Goal: Task Accomplishment & Management: Complete application form

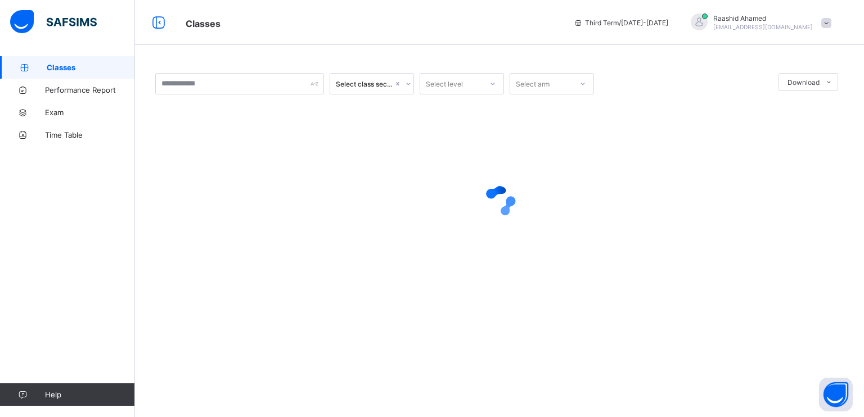
click at [56, 59] on link "Classes" at bounding box center [67, 67] width 135 height 23
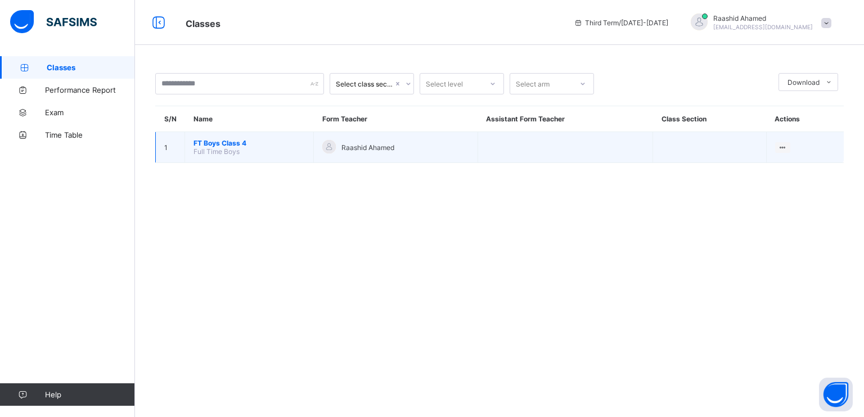
click at [218, 142] on span "FT Boys Class 4" at bounding box center [249, 143] width 111 height 8
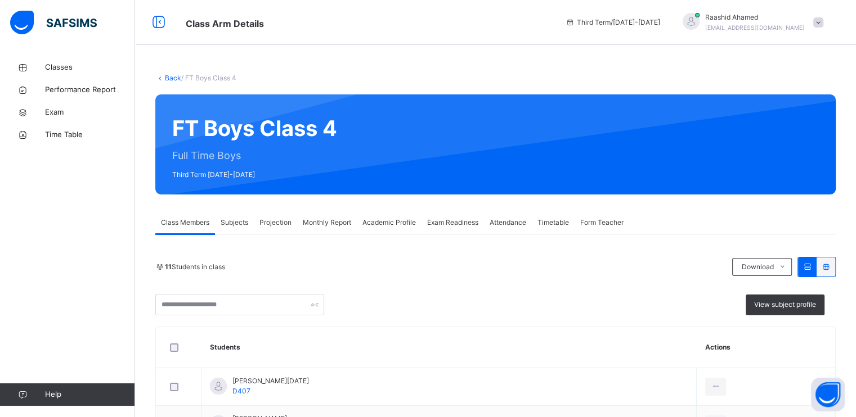
click at [284, 228] on div "Projection" at bounding box center [275, 223] width 43 height 23
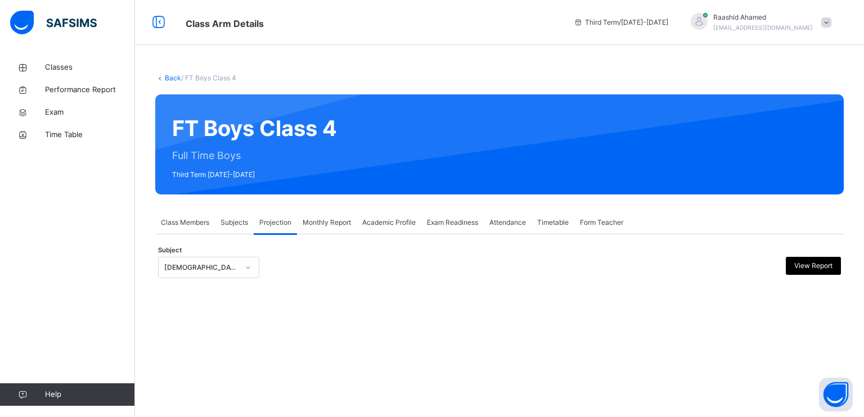
click at [229, 257] on div "Subject Quran Reading View Report" at bounding box center [499, 268] width 683 height 33
click at [217, 275] on div "[DEMOGRAPHIC_DATA] Reading" at bounding box center [198, 267] width 79 height 17
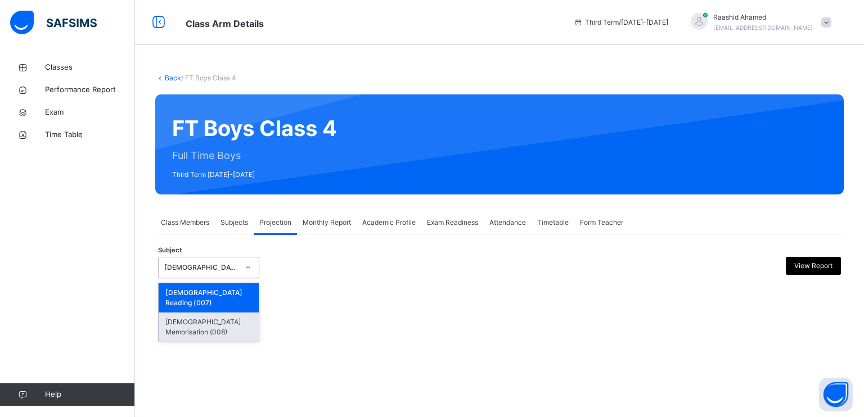
click at [213, 313] on div "[DEMOGRAPHIC_DATA] Memorisation (008)" at bounding box center [209, 327] width 100 height 29
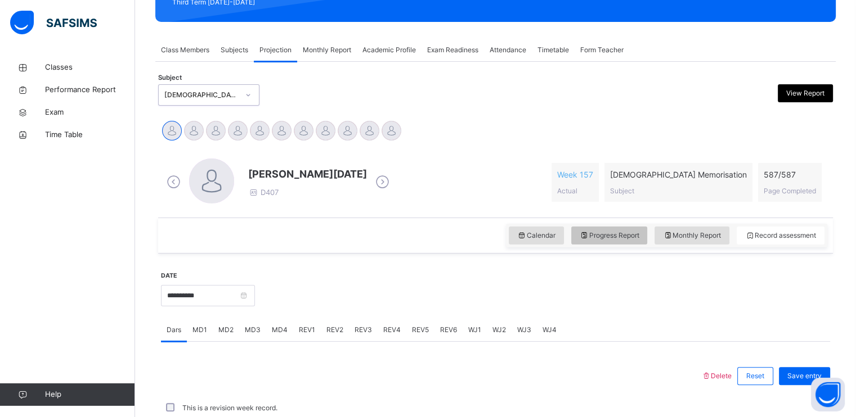
click at [608, 238] on span "Progress Report" at bounding box center [610, 236] width 60 height 10
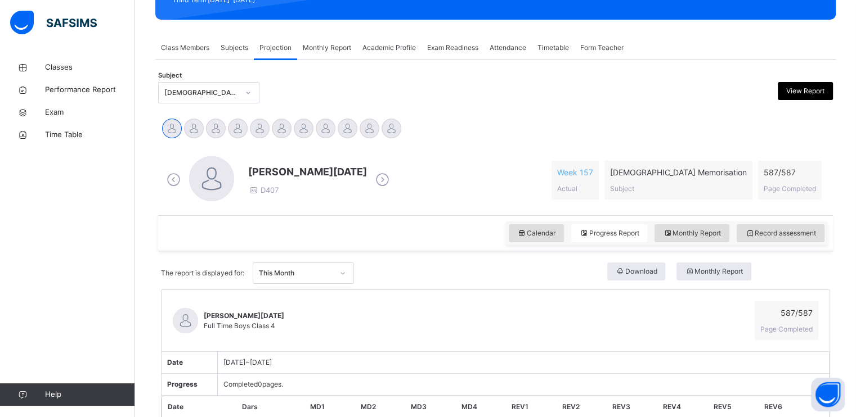
scroll to position [173, 0]
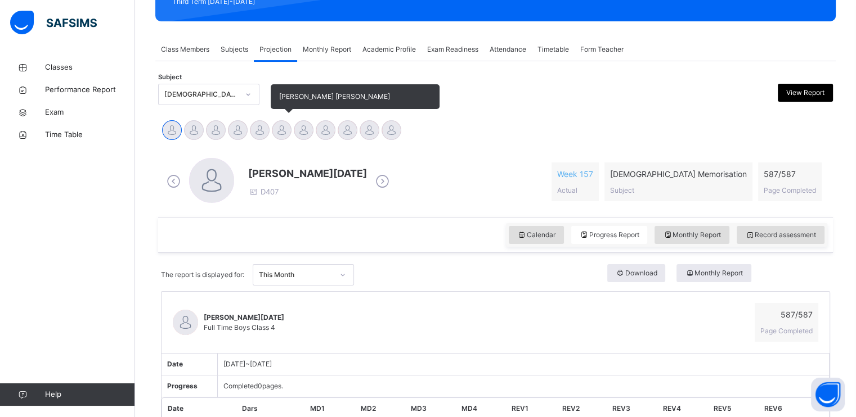
click at [286, 129] on div at bounding box center [282, 130] width 20 height 20
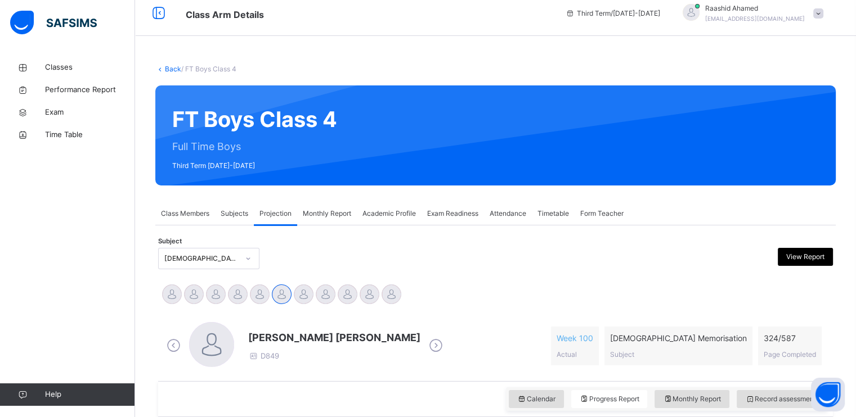
scroll to position [0, 0]
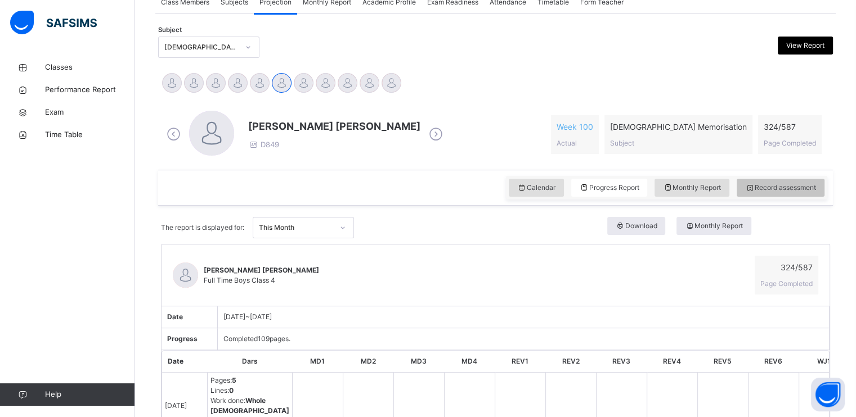
click at [808, 183] on div "Record assessment" at bounding box center [781, 188] width 88 height 18
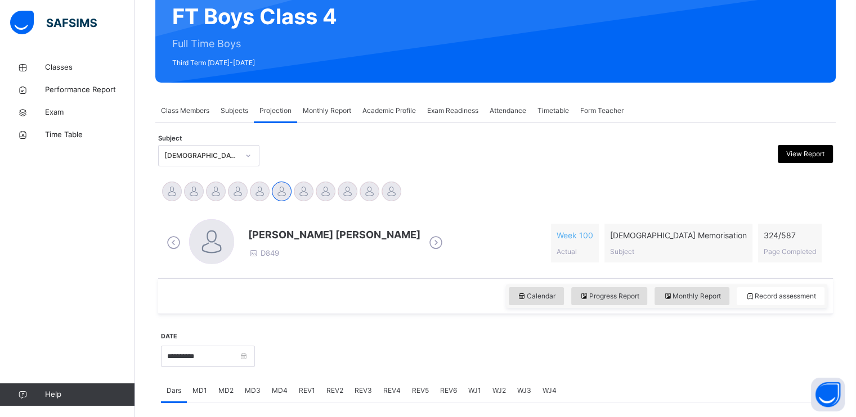
scroll to position [116, 0]
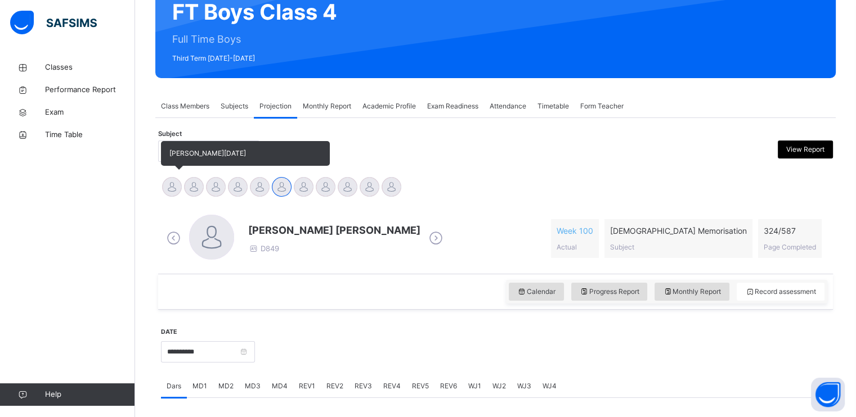
click at [168, 183] on div at bounding box center [172, 187] width 20 height 20
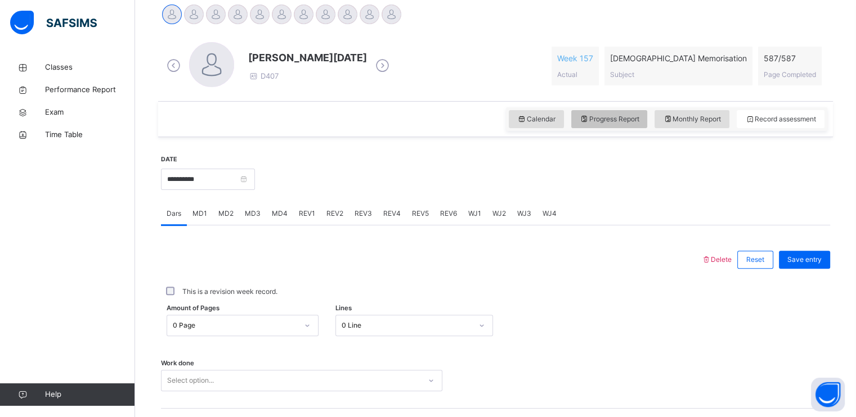
click at [610, 118] on span "Progress Report" at bounding box center [610, 119] width 60 height 10
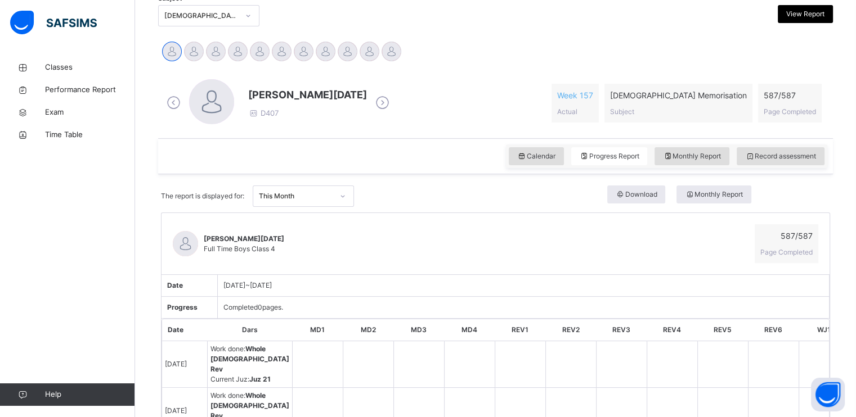
scroll to position [252, 0]
click at [780, 153] on span "Record assessment" at bounding box center [780, 156] width 71 height 10
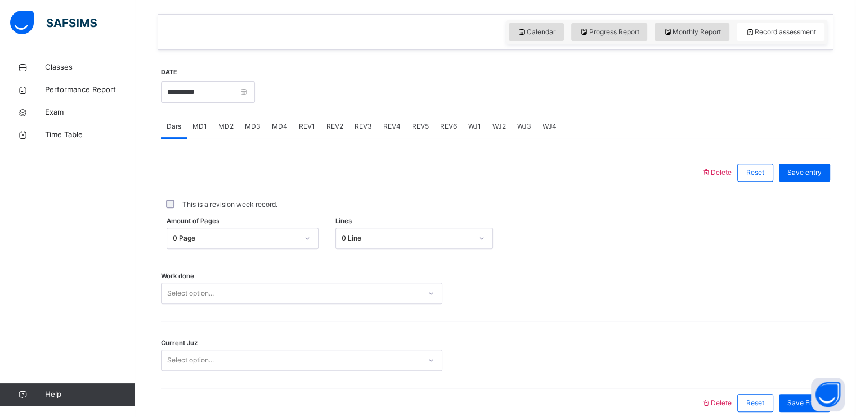
scroll to position [428, 0]
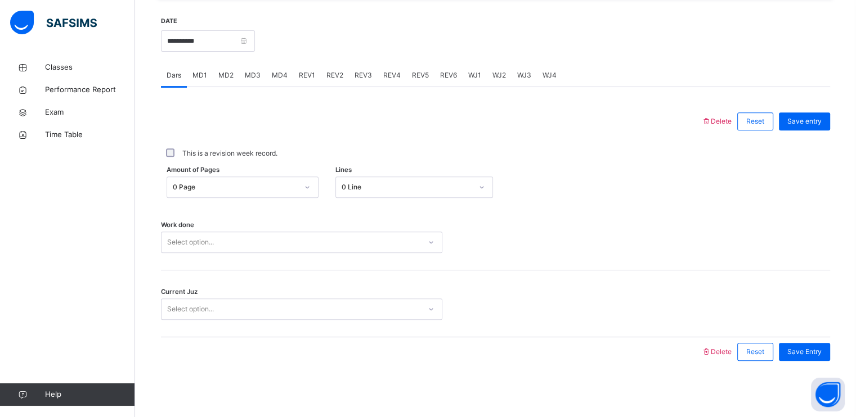
click at [196, 239] on div "Select option..." at bounding box center [301, 242] width 281 height 21
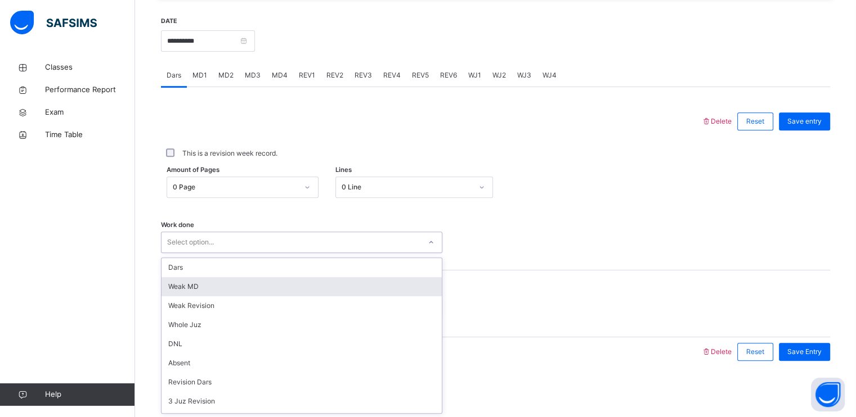
scroll to position [151, 0]
click at [202, 285] on div "Whole [DEMOGRAPHIC_DATA] Rev" at bounding box center [301, 289] width 280 height 19
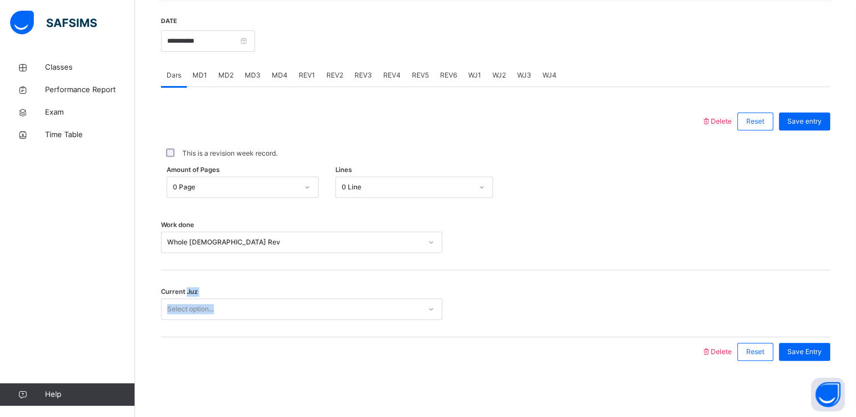
drag, startPoint x: 187, startPoint y: 294, endPoint x: 186, endPoint y: 304, distance: 10.2
click at [186, 302] on div "Current Juz Select option..." at bounding box center [301, 309] width 281 height 21
drag, startPoint x: 186, startPoint y: 304, endPoint x: 186, endPoint y: 313, distance: 9.0
click at [186, 313] on div "Select option..." at bounding box center [190, 309] width 47 height 21
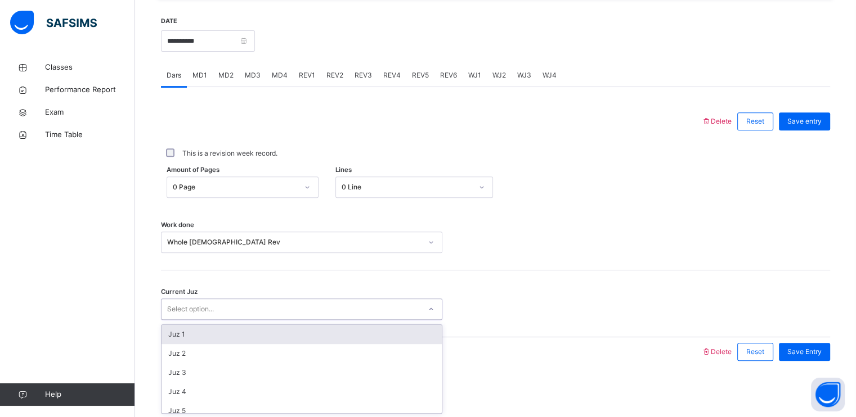
type input "**"
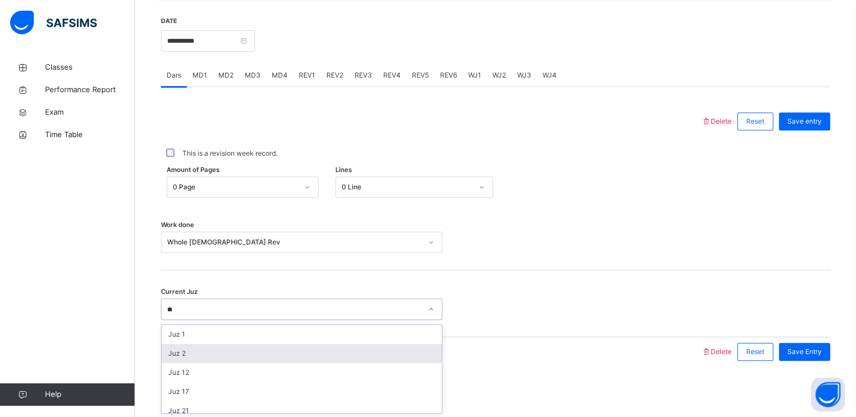
scroll to position [26, 0]
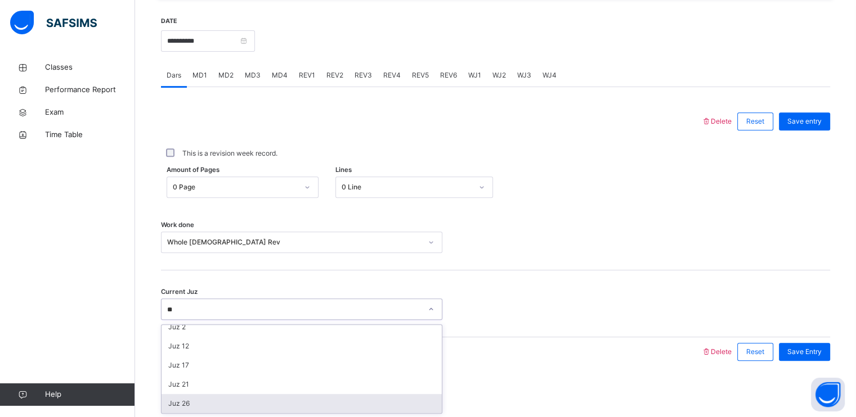
click at [181, 411] on div "Juz 26" at bounding box center [301, 403] width 280 height 19
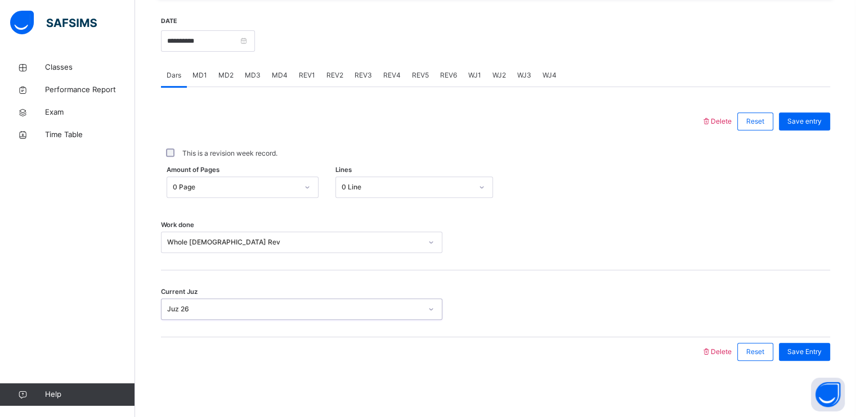
click at [332, 311] on div "Juz 26" at bounding box center [294, 309] width 254 height 10
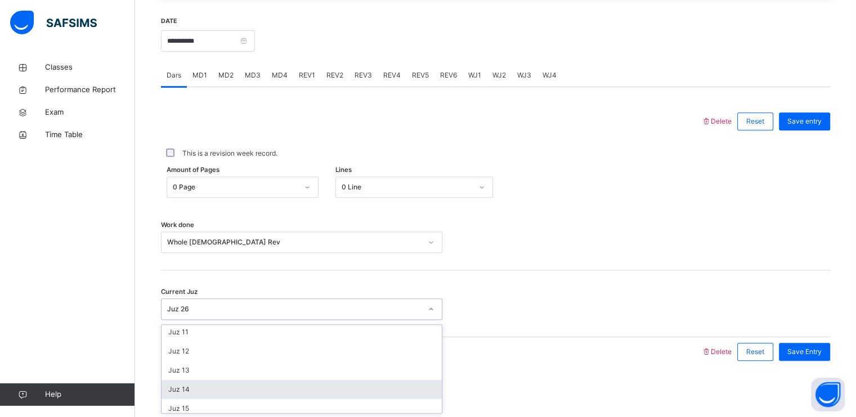
scroll to position [270, 0]
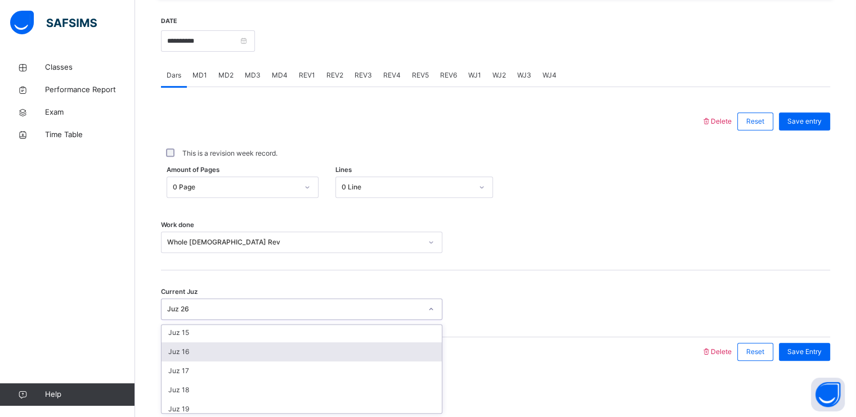
click at [214, 348] on div "Juz 16" at bounding box center [301, 352] width 280 height 19
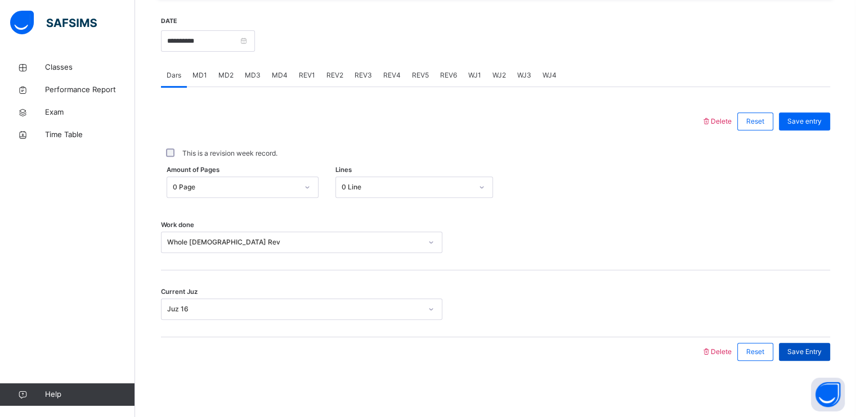
click at [830, 356] on div "Save Entry" at bounding box center [804, 352] width 51 height 18
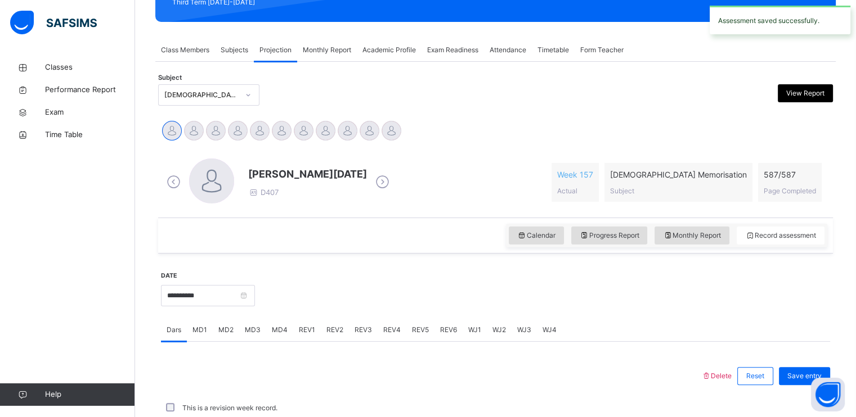
scroll to position [428, 0]
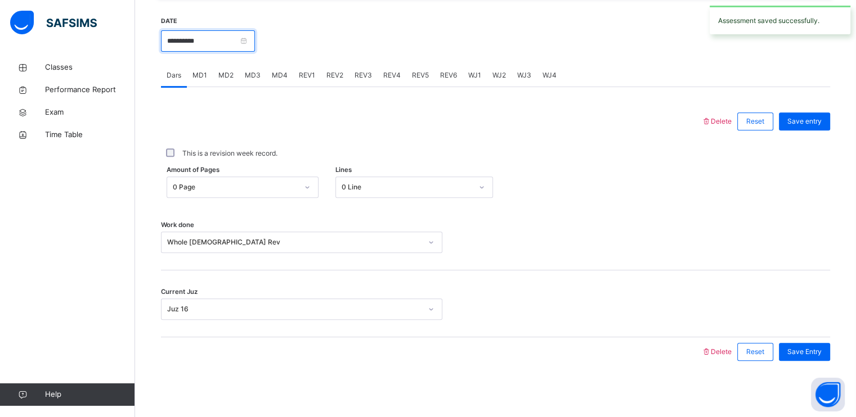
click at [199, 39] on input "**********" at bounding box center [208, 40] width 94 height 21
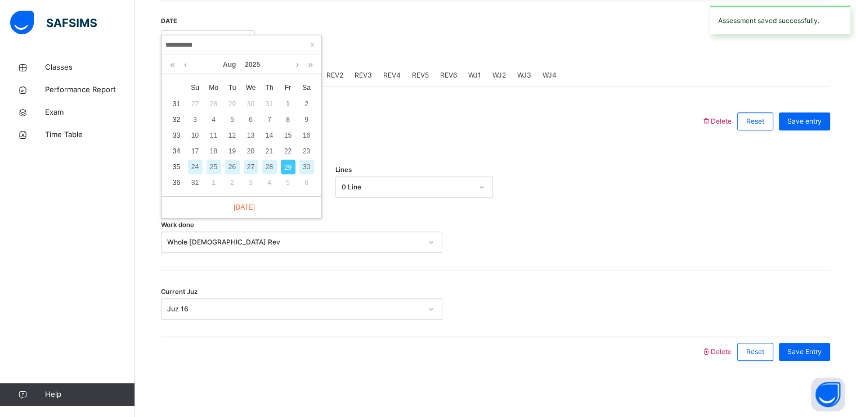
click at [266, 170] on div "28" at bounding box center [269, 167] width 15 height 15
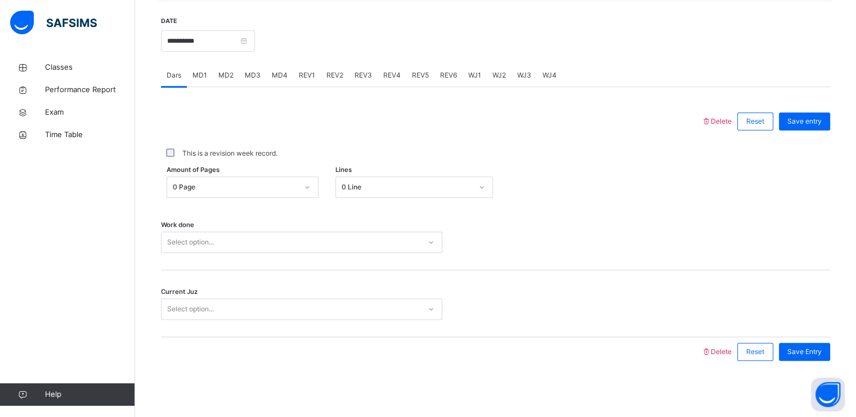
click at [249, 254] on div "Work done Select option..." at bounding box center [495, 237] width 669 height 67
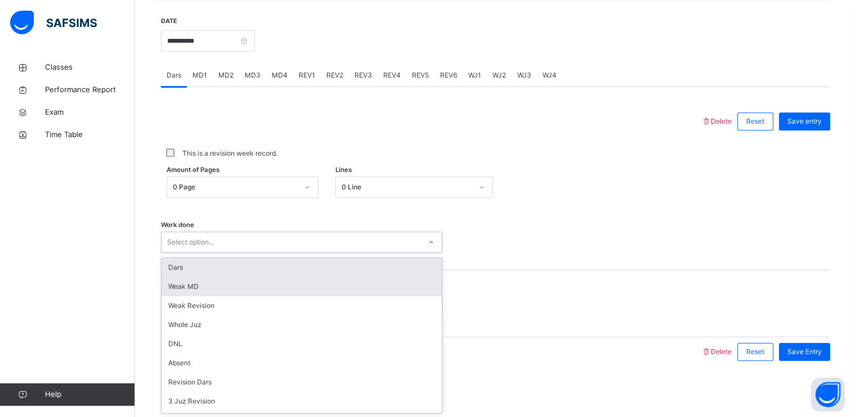
drag, startPoint x: 243, startPoint y: 239, endPoint x: 243, endPoint y: 289, distance: 49.5
click at [244, 243] on div "Select option..." at bounding box center [290, 242] width 259 height 17
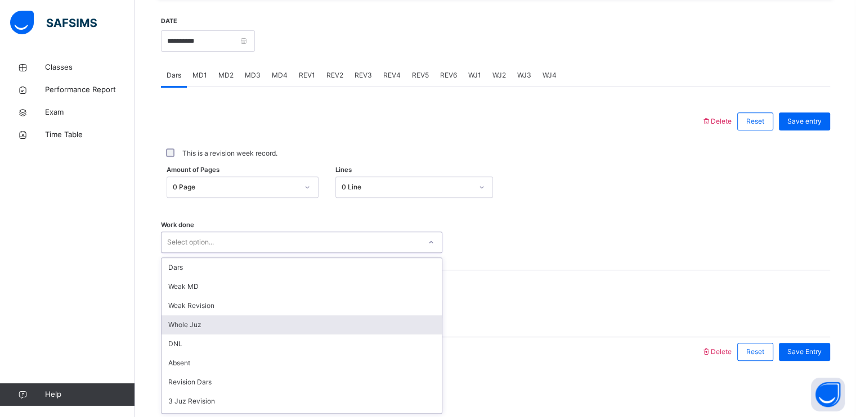
scroll to position [144, 0]
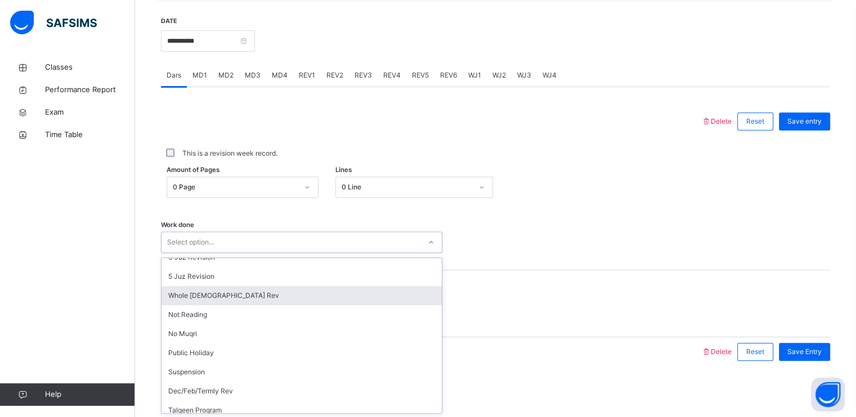
click at [214, 298] on div "Whole [DEMOGRAPHIC_DATA] Rev" at bounding box center [301, 295] width 280 height 19
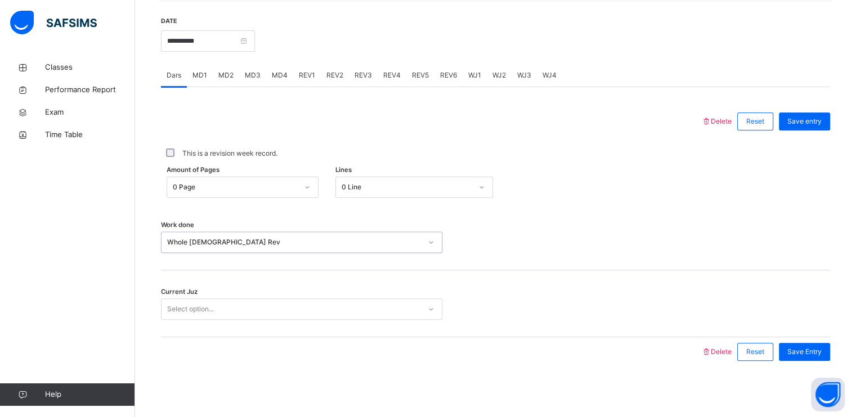
click at [210, 307] on div "Select option..." at bounding box center [190, 309] width 47 height 21
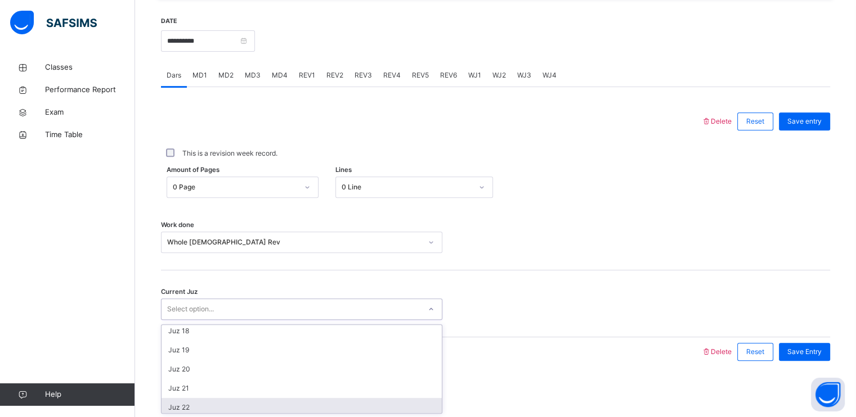
scroll to position [231, 0]
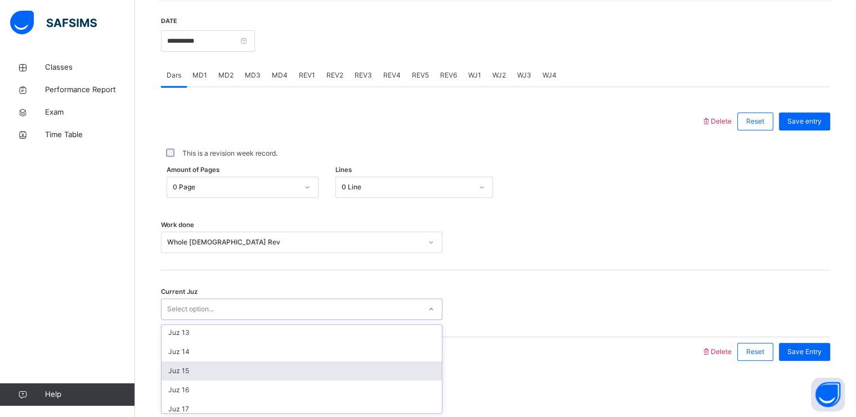
click at [176, 370] on div "Juz 15" at bounding box center [301, 371] width 280 height 19
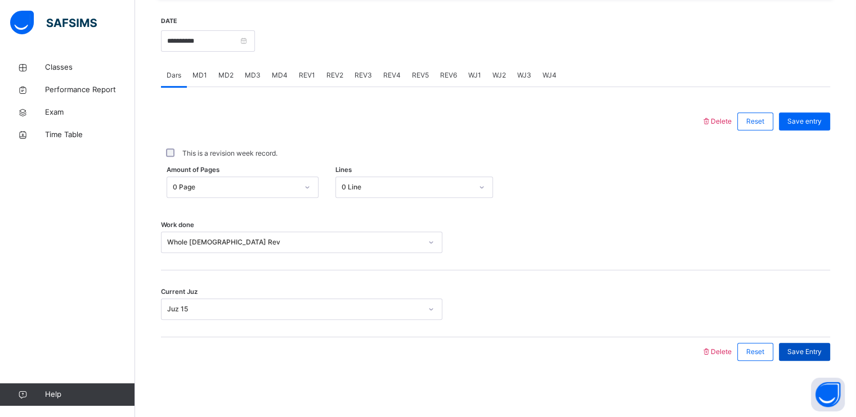
click at [830, 356] on div "Save Entry" at bounding box center [804, 352] width 51 height 18
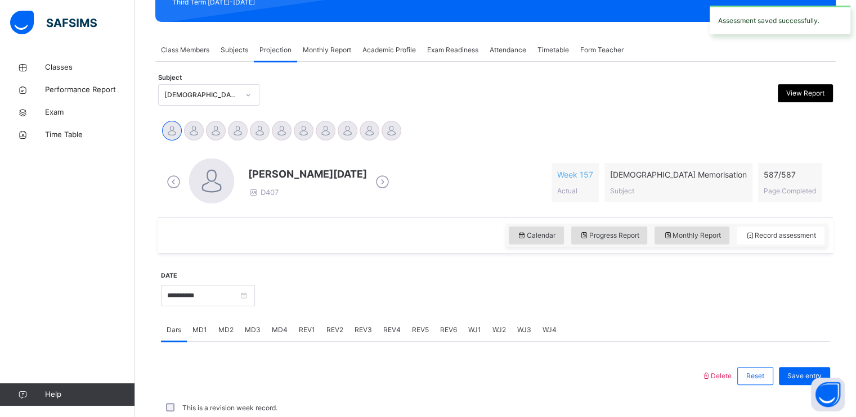
scroll to position [428, 0]
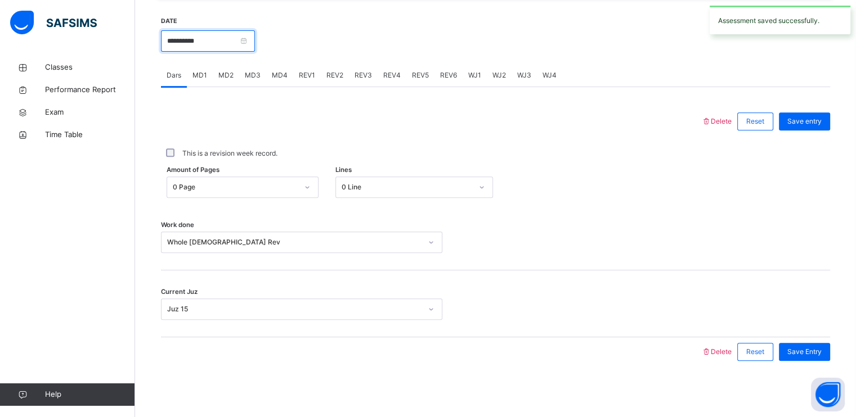
click at [183, 50] on input "**********" at bounding box center [208, 40] width 94 height 21
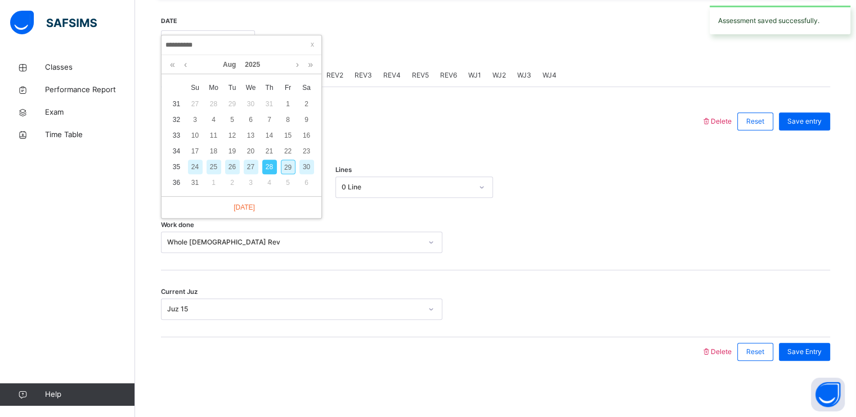
click at [230, 172] on div "26" at bounding box center [232, 167] width 15 height 15
click at [7, 340] on div "Classes Performance Report Exam Time Table Help" at bounding box center [67, 231] width 135 height 372
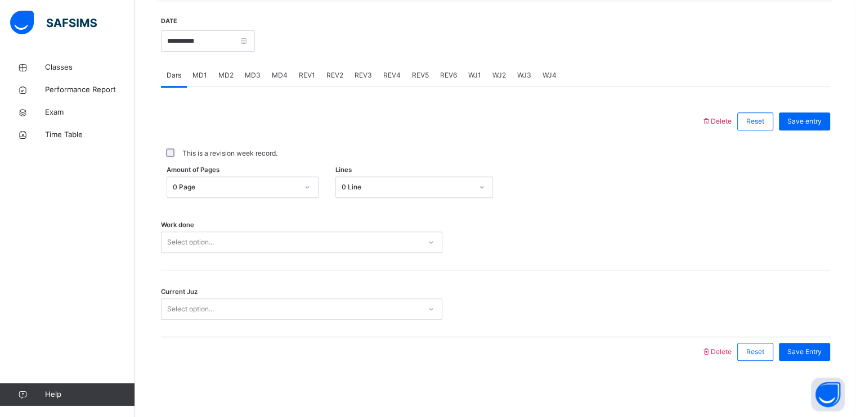
click at [200, 237] on div "Select option..." at bounding box center [190, 242] width 47 height 21
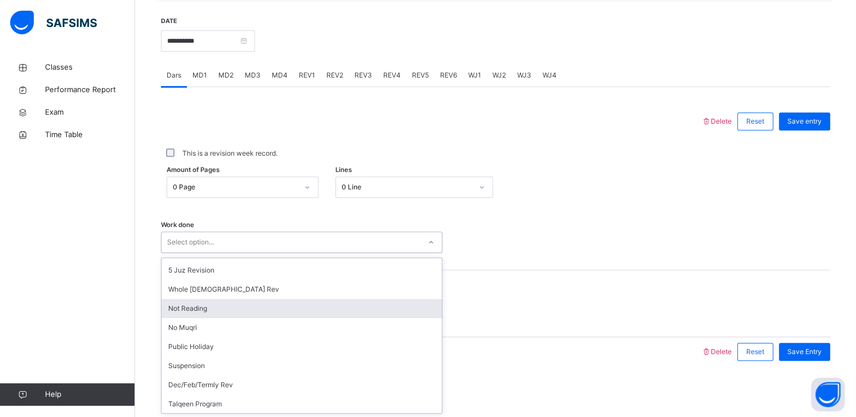
scroll to position [151, 0]
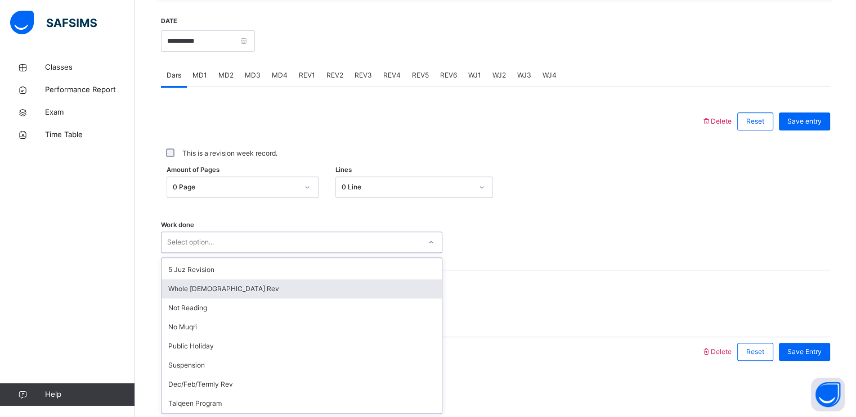
click at [201, 291] on div "Whole [DEMOGRAPHIC_DATA] Rev" at bounding box center [301, 289] width 280 height 19
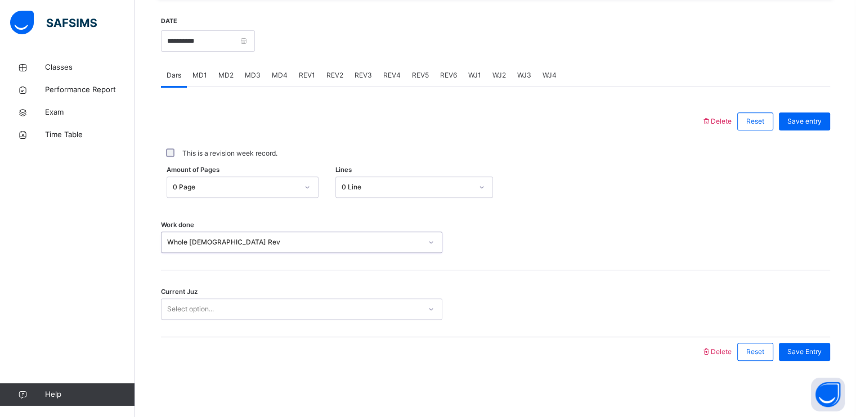
drag, startPoint x: 188, startPoint y: 304, endPoint x: 185, endPoint y: 310, distance: 6.6
click at [186, 309] on div "Select option..." at bounding box center [190, 309] width 47 height 21
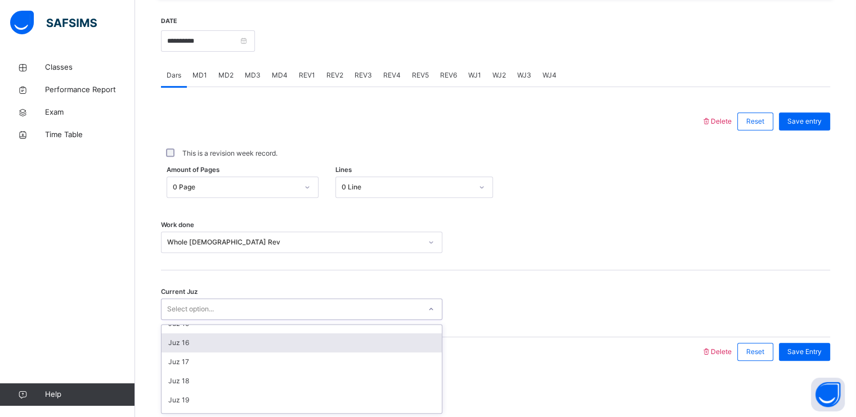
click at [187, 347] on div "Juz 16" at bounding box center [301, 343] width 280 height 19
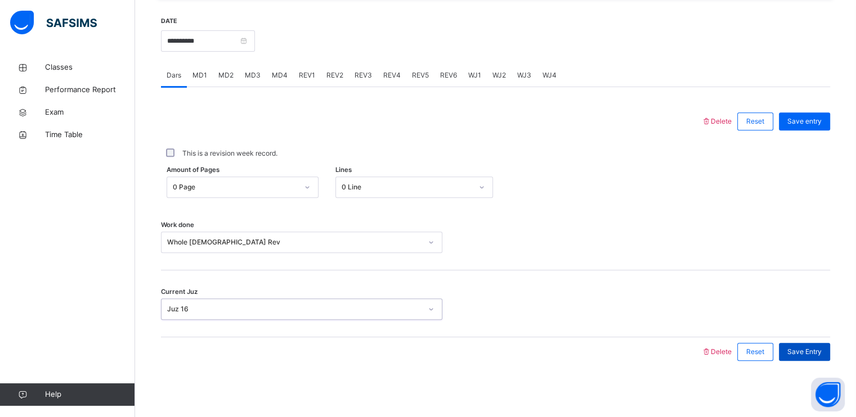
click at [794, 344] on div "Save Entry" at bounding box center [804, 352] width 51 height 18
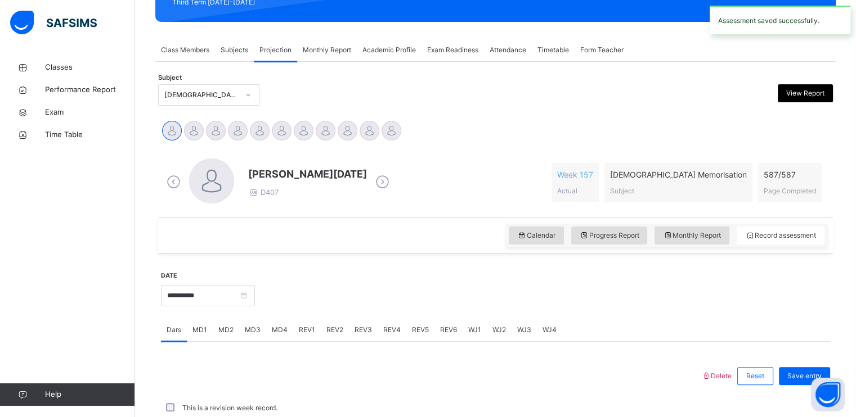
scroll to position [428, 0]
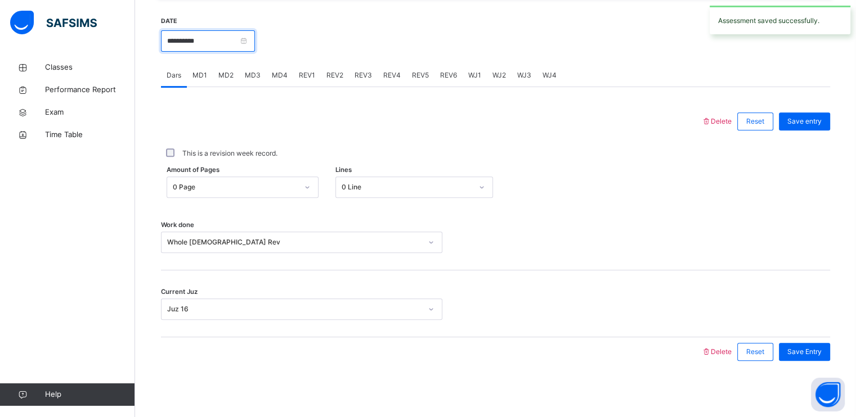
click at [207, 42] on input "**********" at bounding box center [208, 40] width 94 height 21
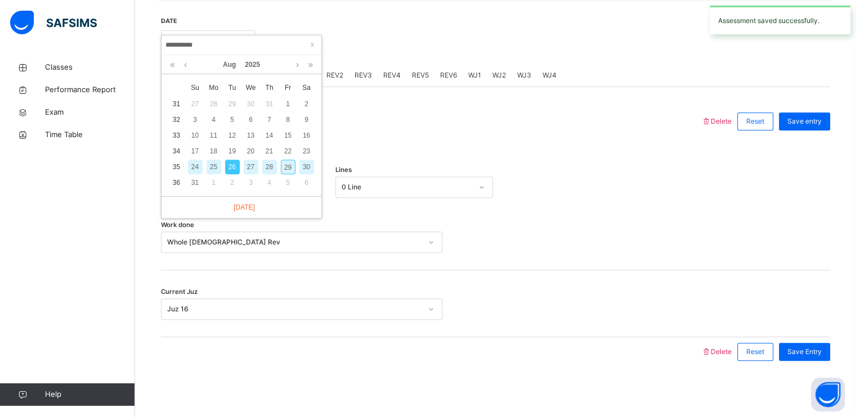
click at [249, 170] on div "27" at bounding box center [251, 167] width 15 height 15
type input "**********"
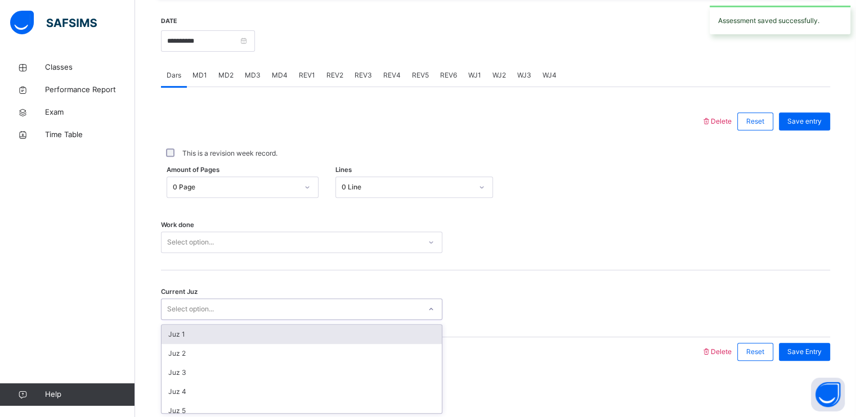
click at [190, 312] on div "Select option..." at bounding box center [190, 309] width 47 height 21
drag, startPoint x: 209, startPoint y: 226, endPoint x: 207, endPoint y: 237, distance: 11.5
click at [207, 237] on div "Work done Select option..." at bounding box center [495, 237] width 669 height 67
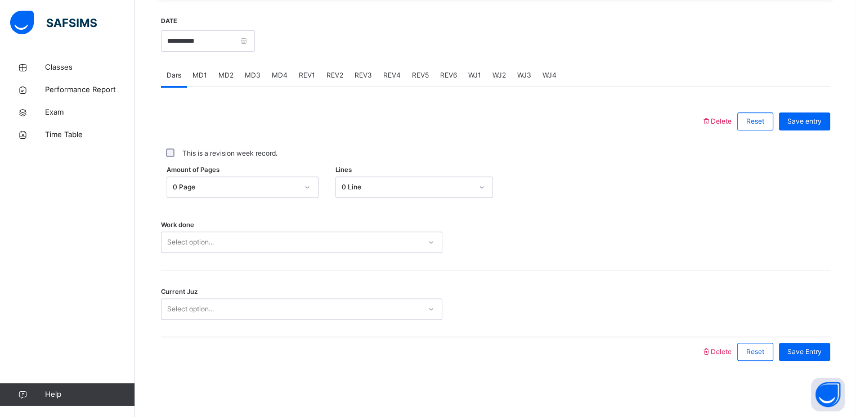
drag, startPoint x: 207, startPoint y: 237, endPoint x: 204, endPoint y: 246, distance: 9.6
click at [204, 246] on div "Select option..." at bounding box center [190, 242] width 47 height 21
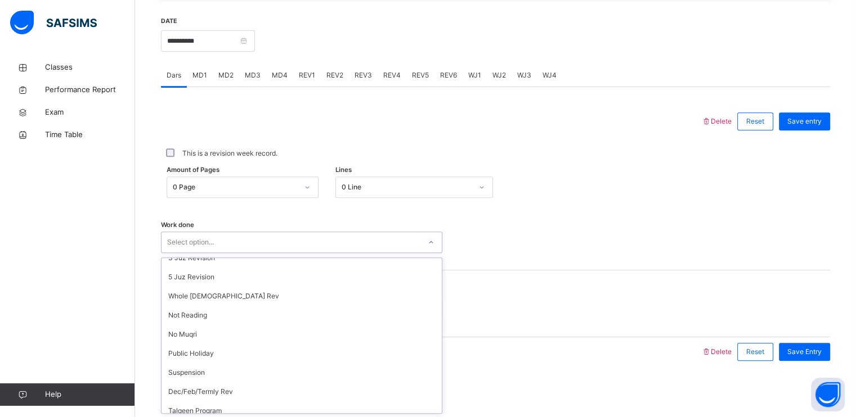
scroll to position [145, 0]
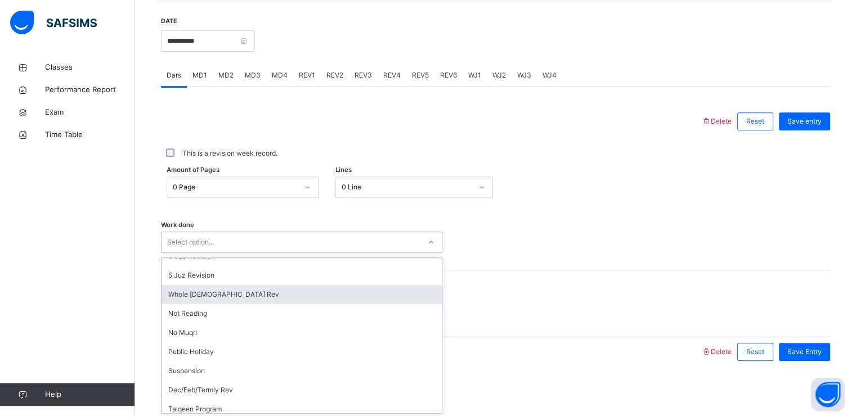
drag, startPoint x: 205, startPoint y: 286, endPoint x: 203, endPoint y: 297, distance: 10.4
click at [205, 291] on div "Whole [DEMOGRAPHIC_DATA] Rev" at bounding box center [301, 294] width 280 height 19
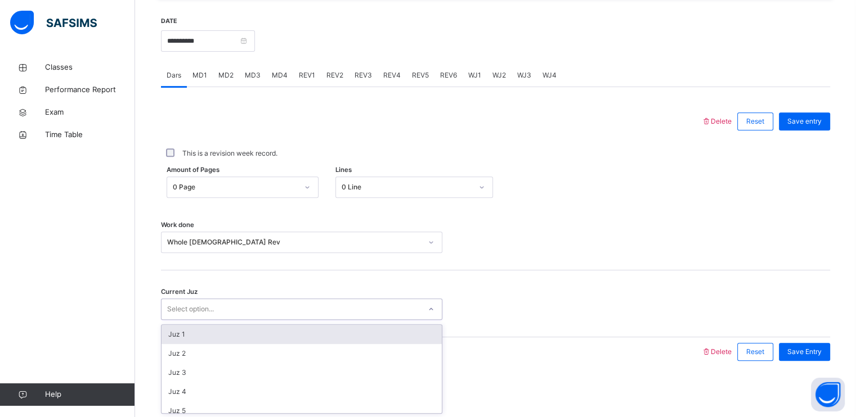
click at [197, 306] on div "Select option..." at bounding box center [190, 309] width 47 height 21
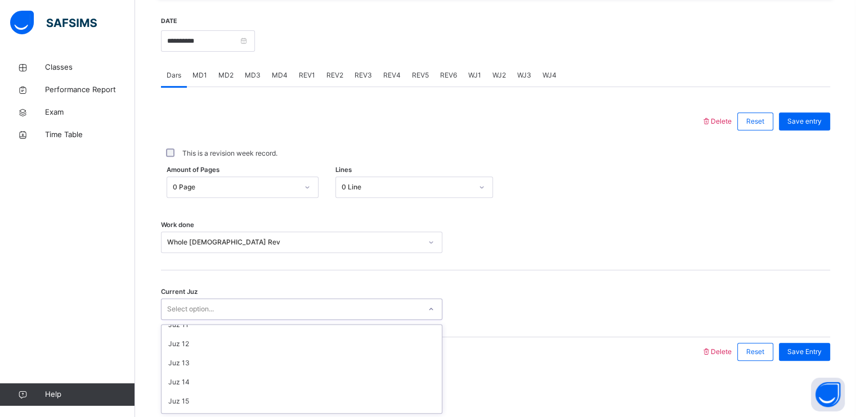
scroll to position [227, 0]
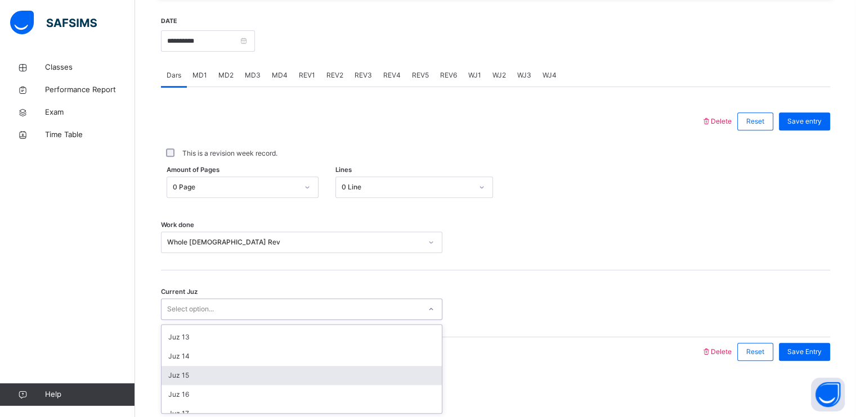
click at [175, 377] on div "Juz 15" at bounding box center [301, 375] width 280 height 19
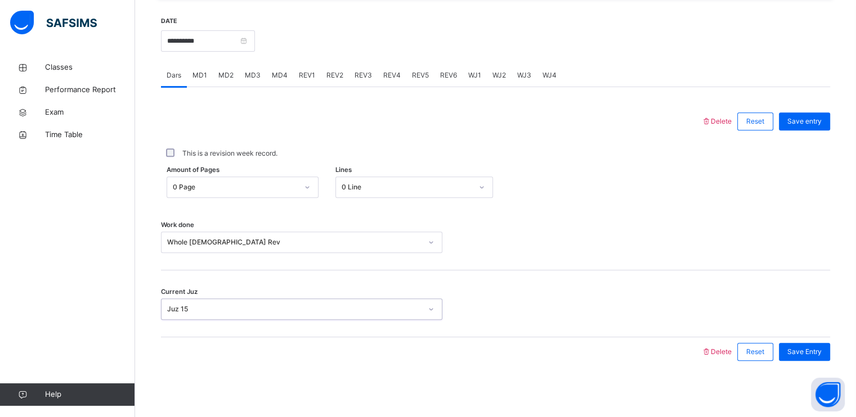
drag, startPoint x: 419, startPoint y: 304, endPoint x: 416, endPoint y: 322, distance: 18.1
click at [420, 311] on div "Juz 15" at bounding box center [301, 309] width 281 height 21
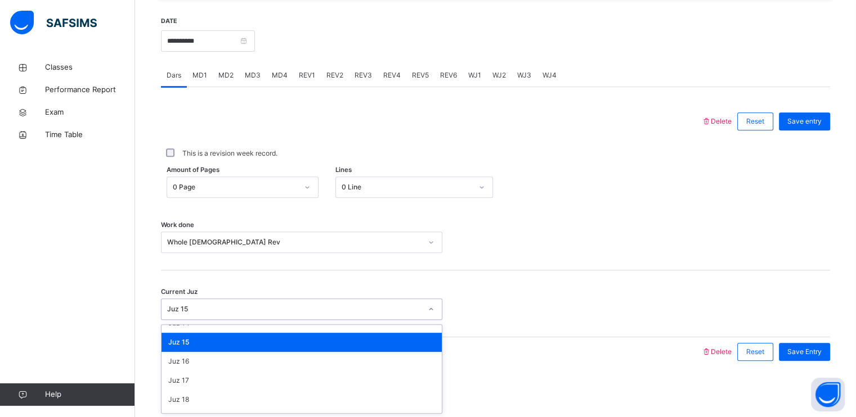
scroll to position [241, 0]
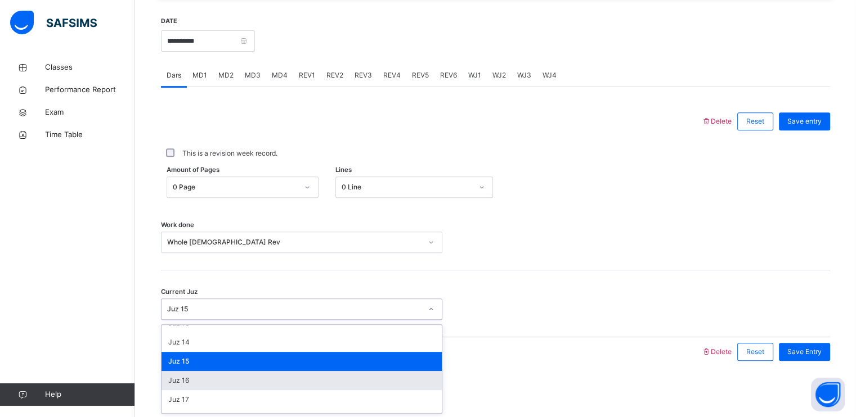
click at [242, 378] on div "Juz 16" at bounding box center [301, 380] width 280 height 19
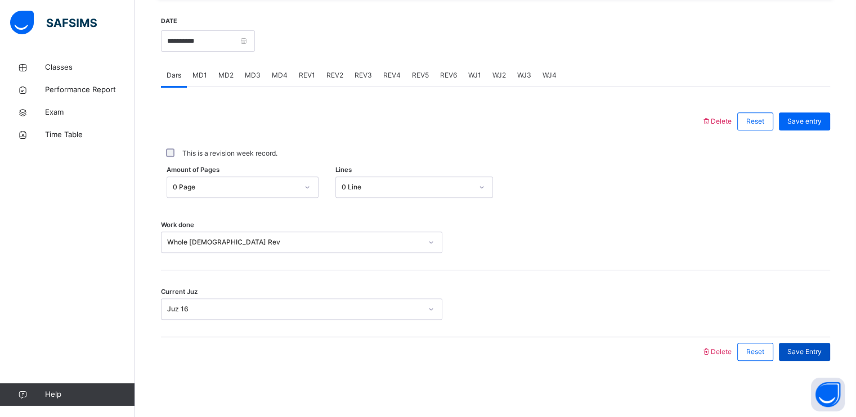
click at [808, 349] on span "Save Entry" at bounding box center [804, 352] width 34 height 10
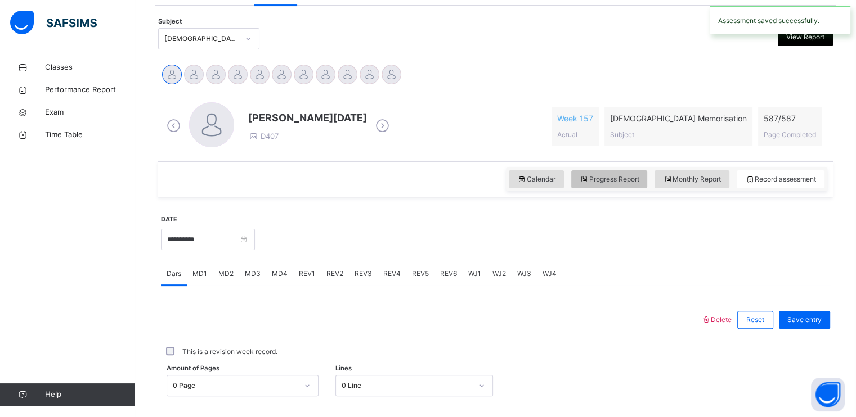
click at [617, 179] on span "Progress Report" at bounding box center [610, 179] width 60 height 10
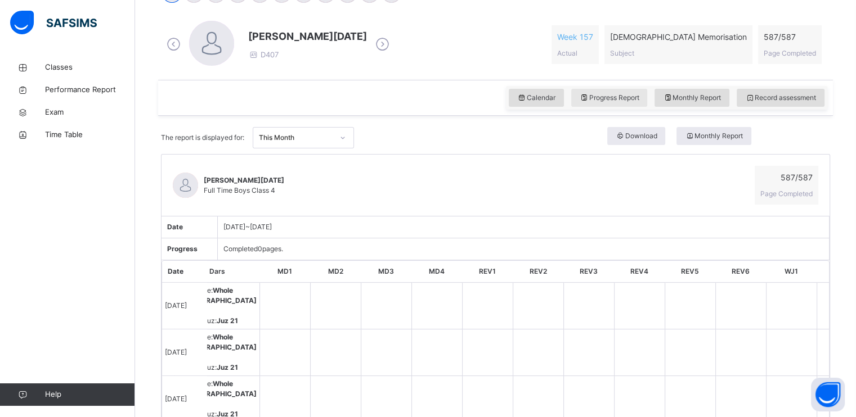
scroll to position [0, 0]
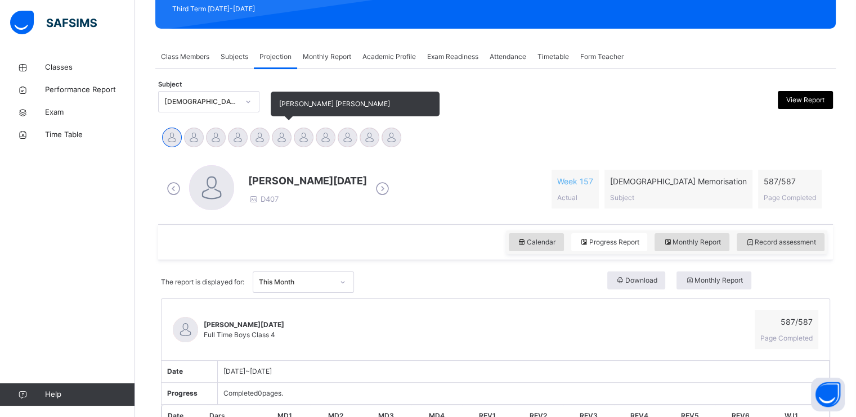
click at [290, 141] on div at bounding box center [282, 138] width 20 height 20
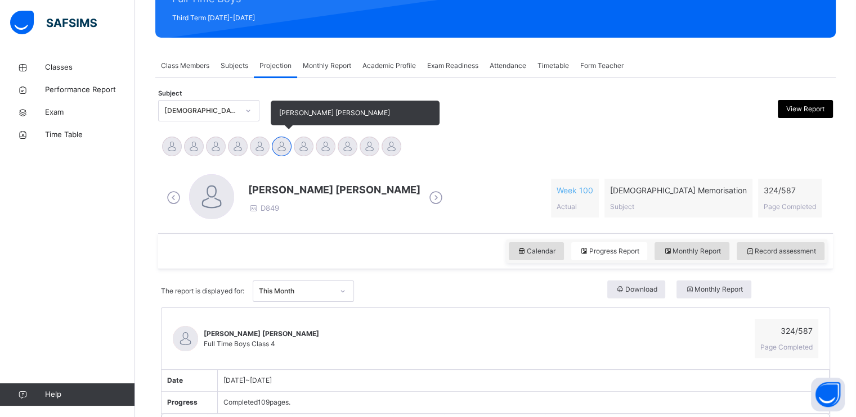
scroll to position [166, 0]
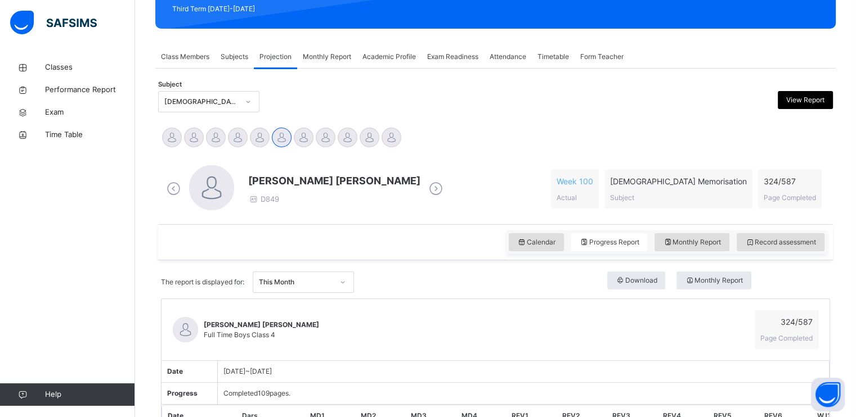
click at [799, 259] on div "Calendar Progress Report Monthly Report Record assessment" at bounding box center [495, 242] width 675 height 36
click at [799, 249] on div "Record assessment" at bounding box center [781, 242] width 88 height 18
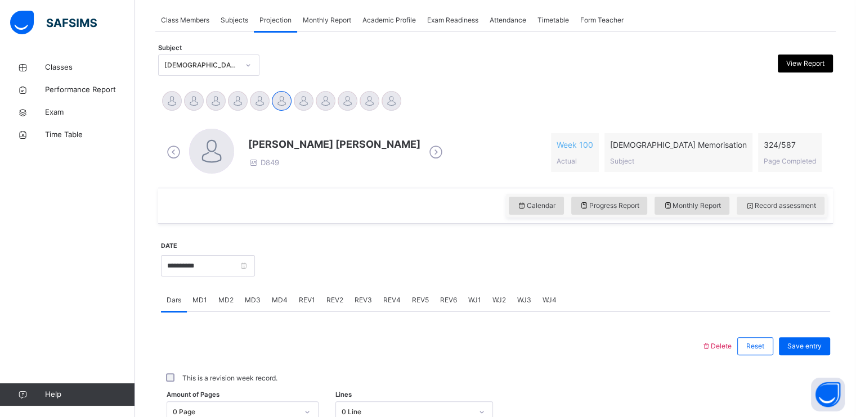
scroll to position [291, 0]
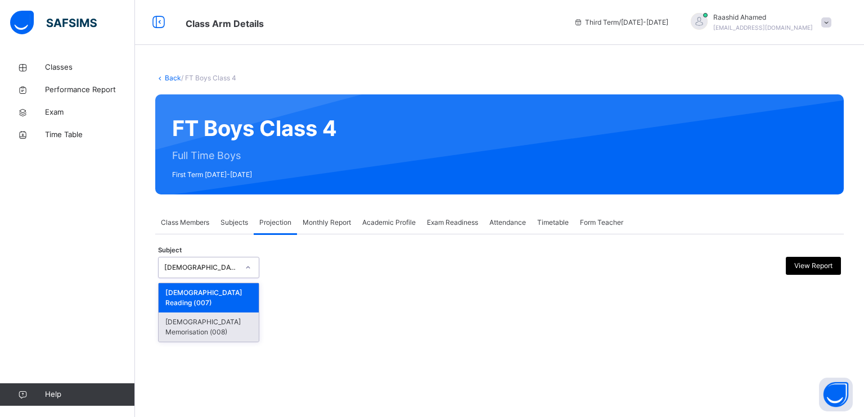
click at [217, 313] on div "[DEMOGRAPHIC_DATA] Memorisation (008)" at bounding box center [209, 327] width 100 height 29
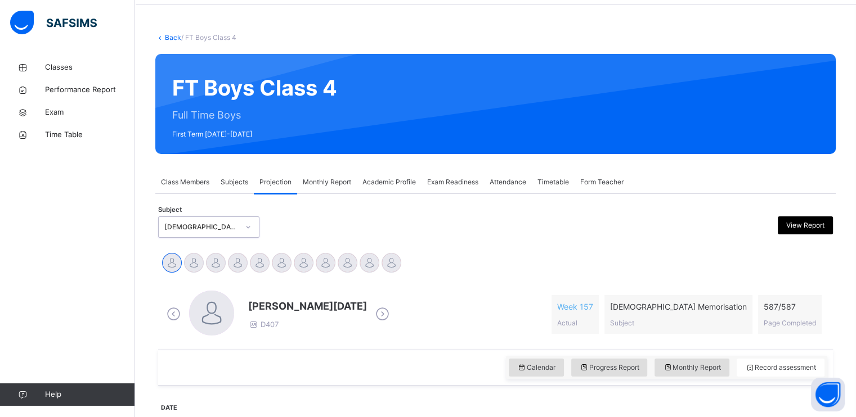
scroll to position [173, 0]
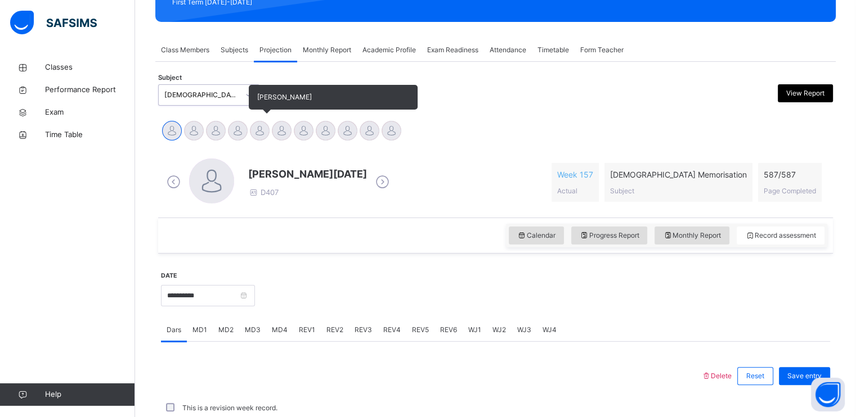
click at [268, 121] on div "[PERSON_NAME]" at bounding box center [260, 132] width 22 height 25
click at [302, 130] on div at bounding box center [304, 131] width 20 height 20
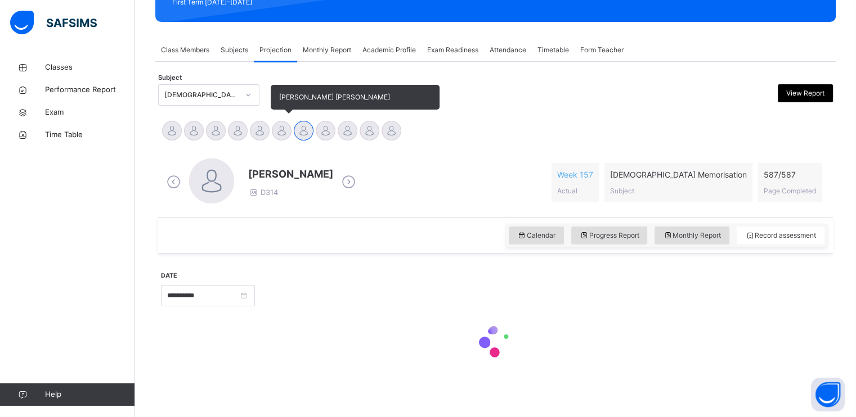
click at [278, 131] on div at bounding box center [282, 131] width 20 height 20
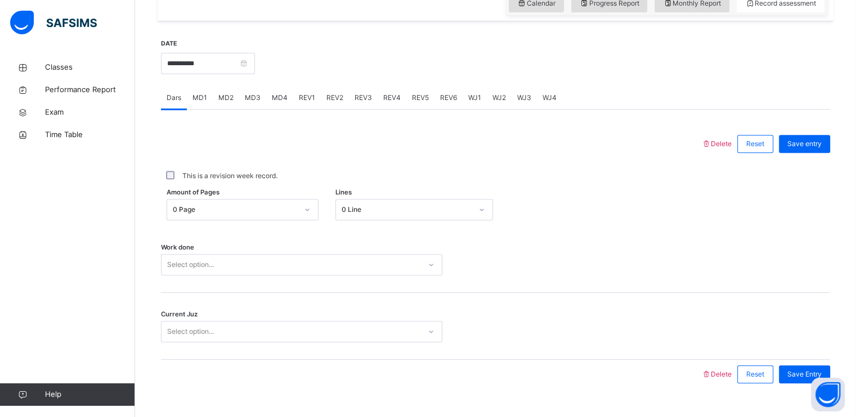
scroll to position [406, 0]
click at [250, 63] on input "**********" at bounding box center [208, 62] width 94 height 21
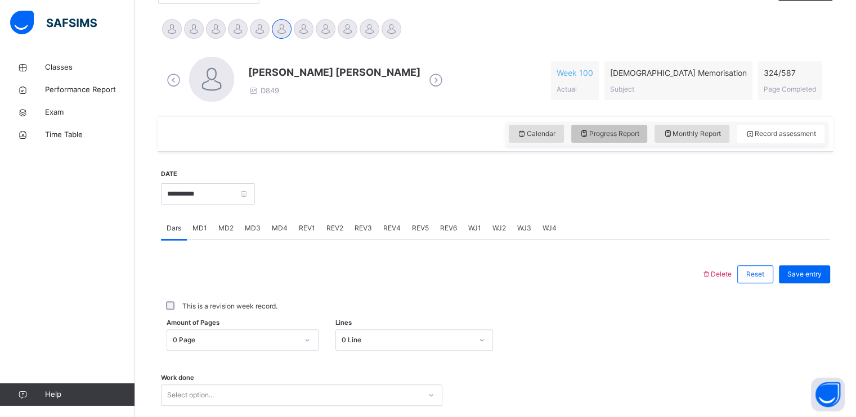
click at [612, 139] on div "Progress Report" at bounding box center [609, 134] width 77 height 18
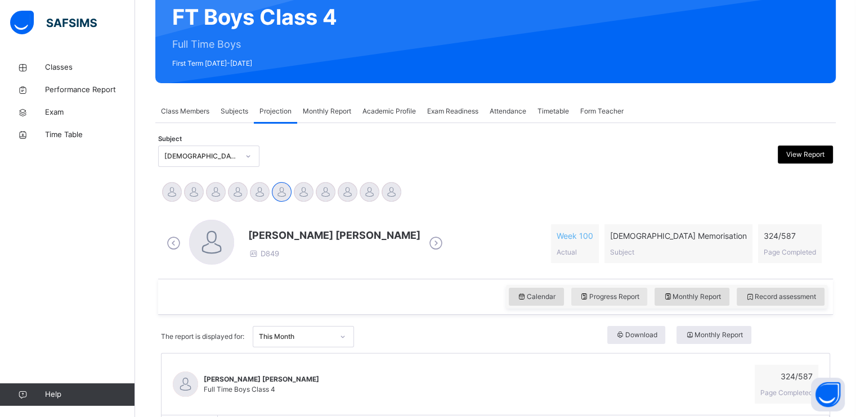
scroll to position [183, 0]
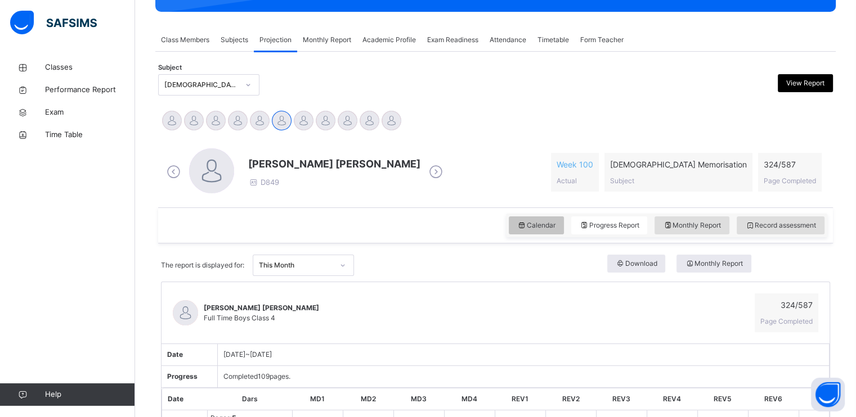
click at [555, 218] on div "Calendar" at bounding box center [536, 226] width 55 height 18
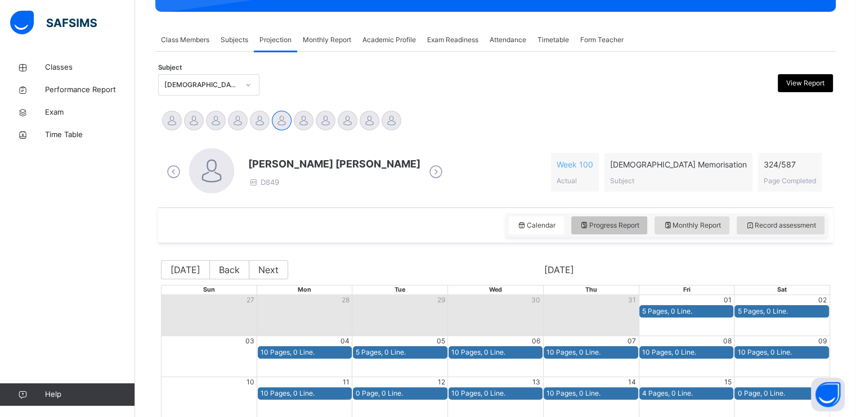
click at [612, 227] on span "Progress Report" at bounding box center [610, 226] width 60 height 10
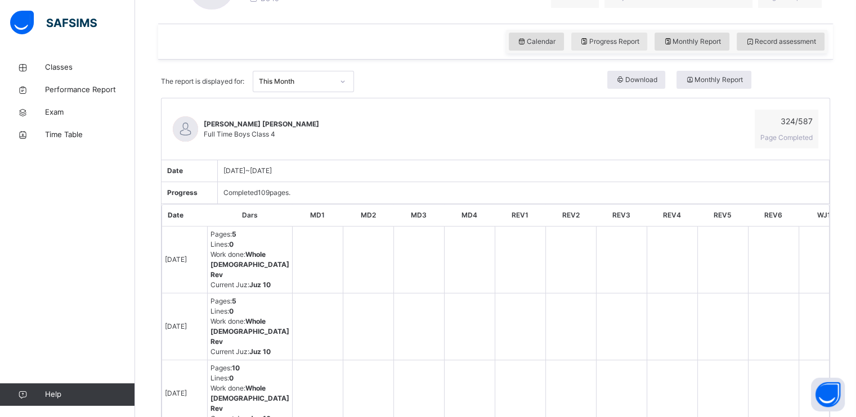
scroll to position [367, 0]
click at [715, 41] on span "Monthly Report" at bounding box center [692, 41] width 58 height 10
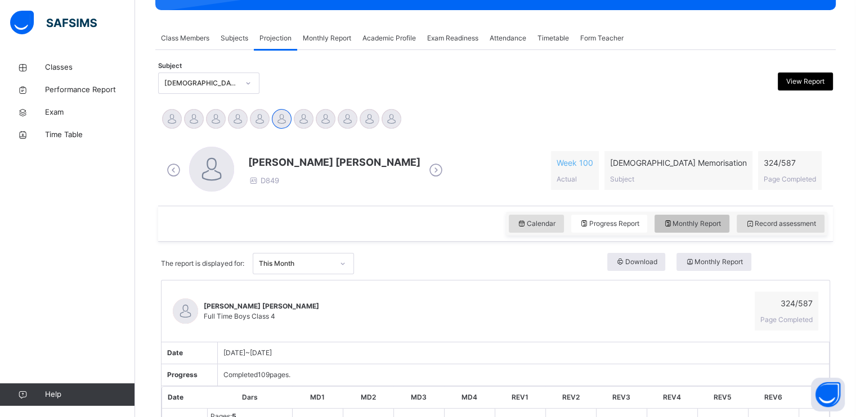
select select "****"
select select "*"
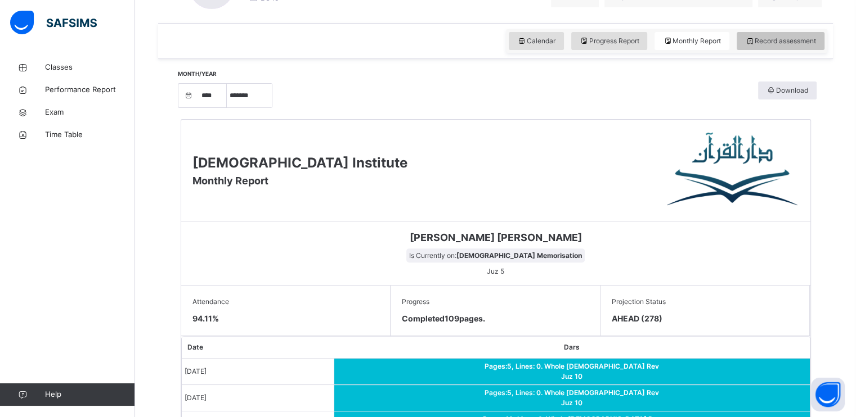
click at [801, 44] on span "Record assessment" at bounding box center [780, 41] width 71 height 10
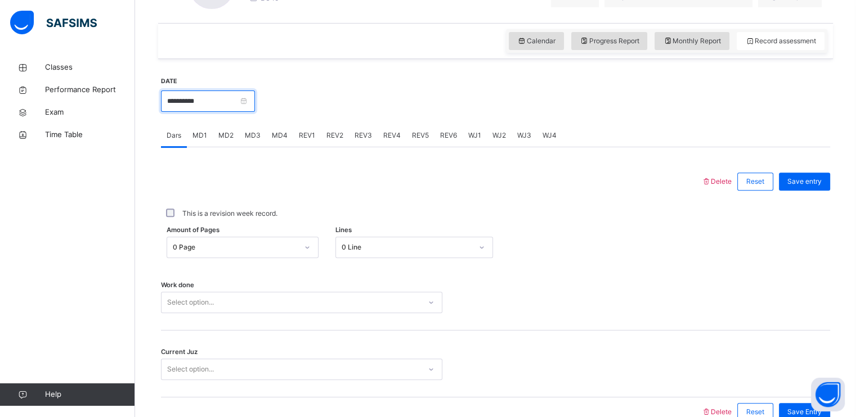
click at [255, 109] on input "**********" at bounding box center [208, 101] width 94 height 21
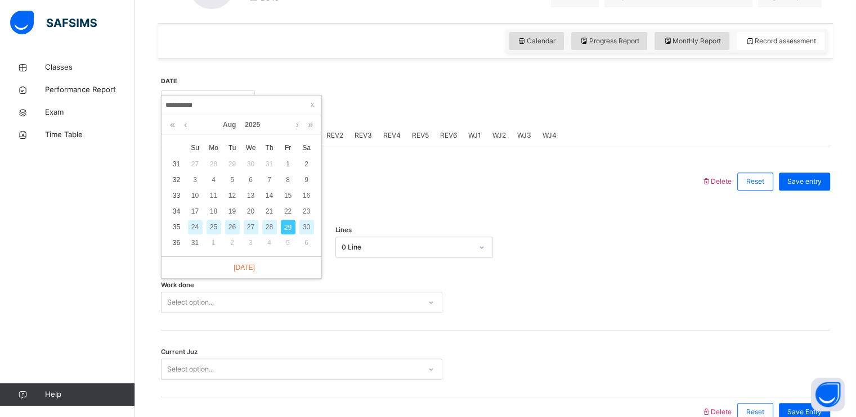
click at [228, 227] on div "26" at bounding box center [232, 227] width 15 height 15
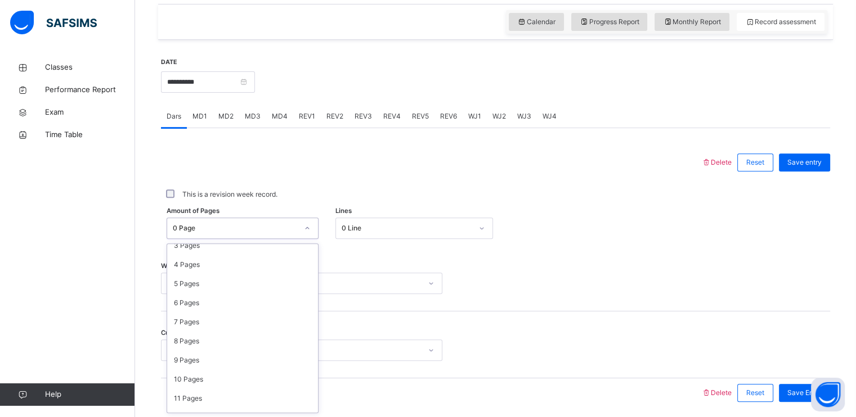
scroll to position [83, 0]
click at [201, 362] on div "10 Pages" at bounding box center [242, 361] width 151 height 19
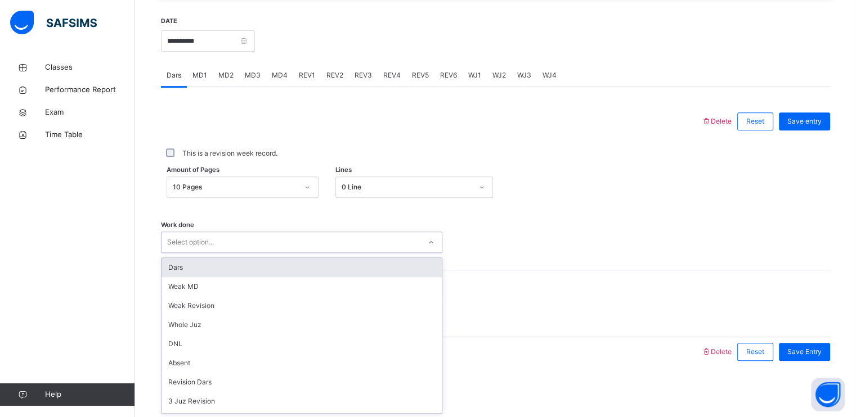
scroll to position [151, 0]
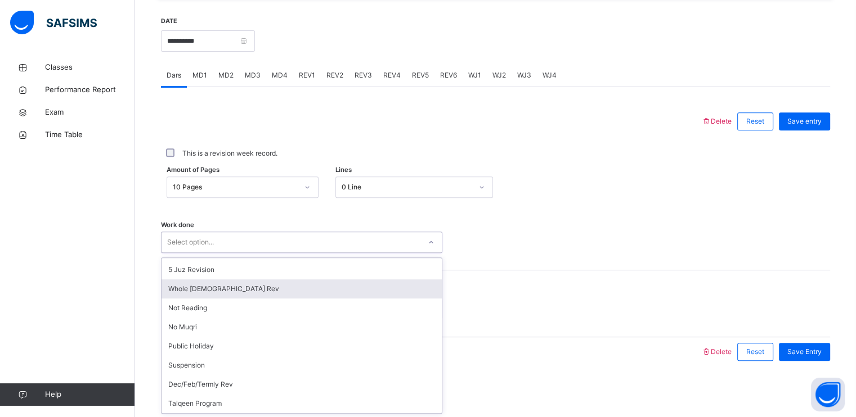
click at [218, 294] on div "Whole [DEMOGRAPHIC_DATA] Rev" at bounding box center [301, 289] width 280 height 19
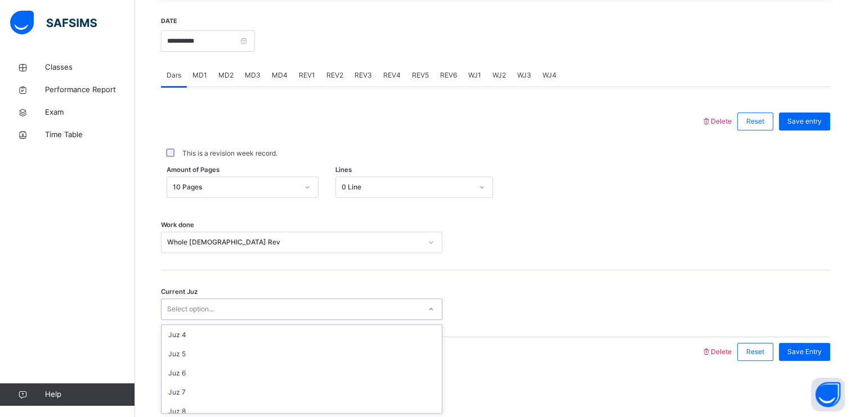
scroll to position [59, 0]
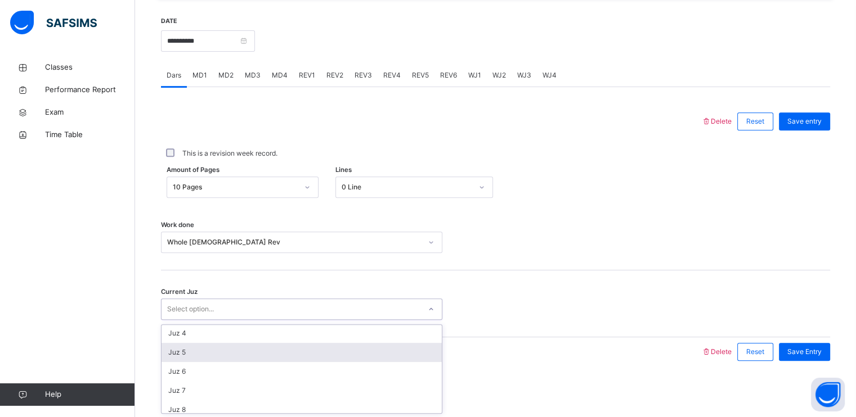
click at [217, 357] on div "Juz 5" at bounding box center [301, 352] width 280 height 19
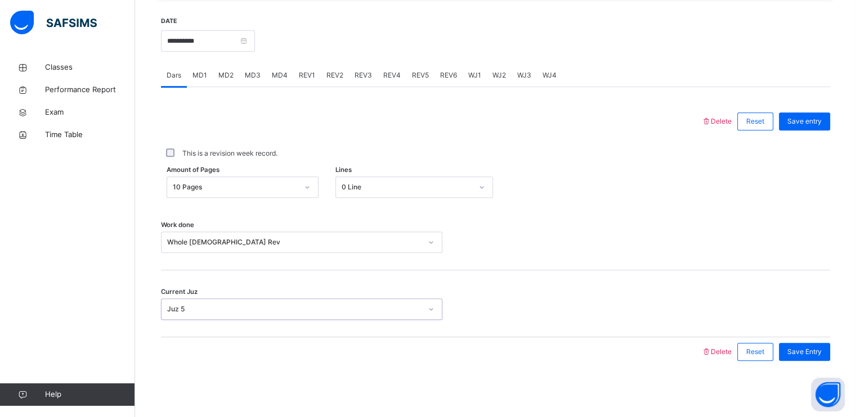
click at [820, 335] on div "Current Juz option Juz 5, selected. 0 results available. Select is focused ,typ…" at bounding box center [495, 304] width 669 height 67
click at [821, 355] on span "Save Entry" at bounding box center [804, 352] width 34 height 10
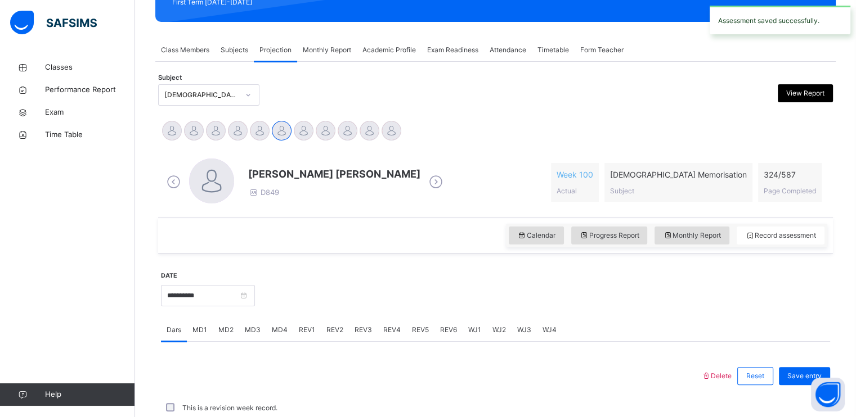
scroll to position [428, 0]
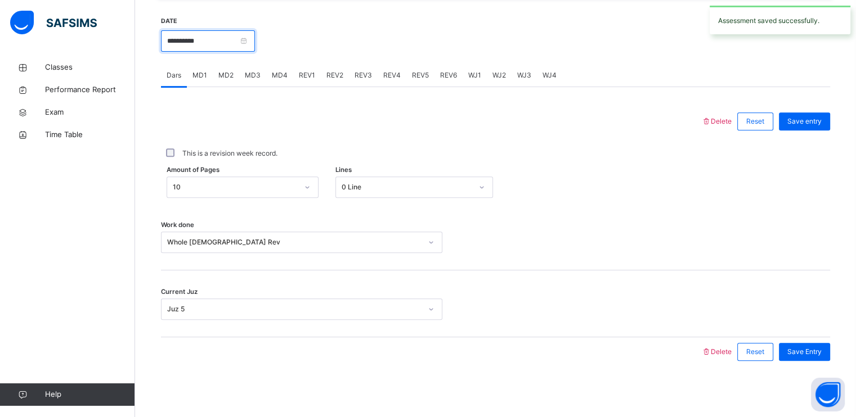
click at [245, 39] on input "**********" at bounding box center [208, 40] width 94 height 21
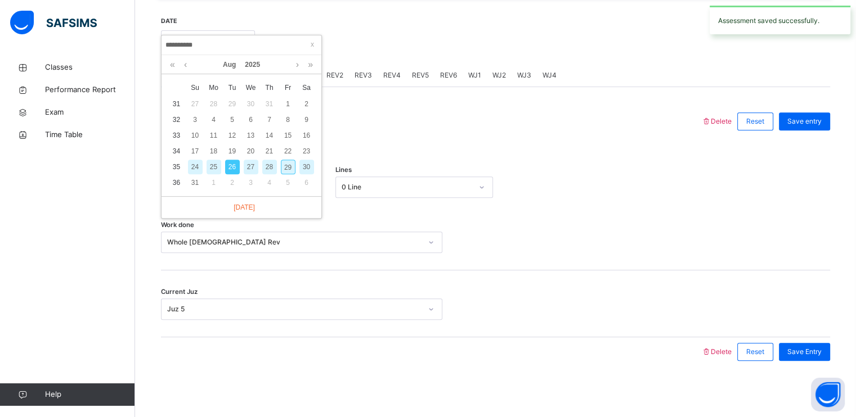
click at [248, 172] on div "27" at bounding box center [251, 167] width 15 height 15
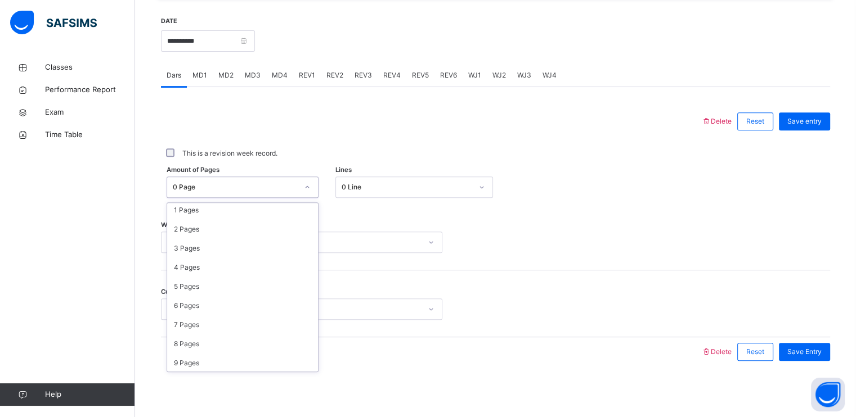
scroll to position [0, 0]
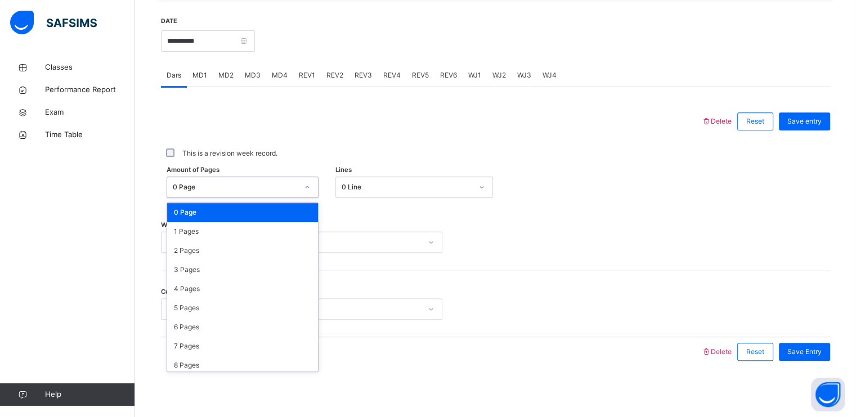
click at [214, 211] on div "0 Page" at bounding box center [242, 212] width 151 height 19
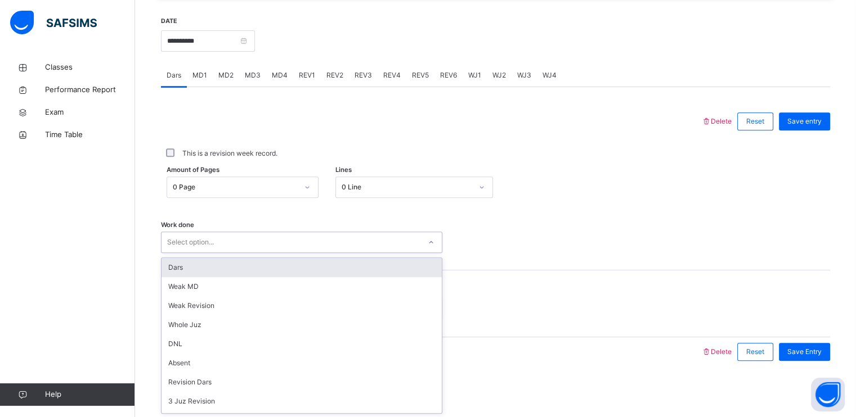
scroll to position [151, 0]
click at [243, 279] on div "5 Juz Revision" at bounding box center [301, 270] width 280 height 19
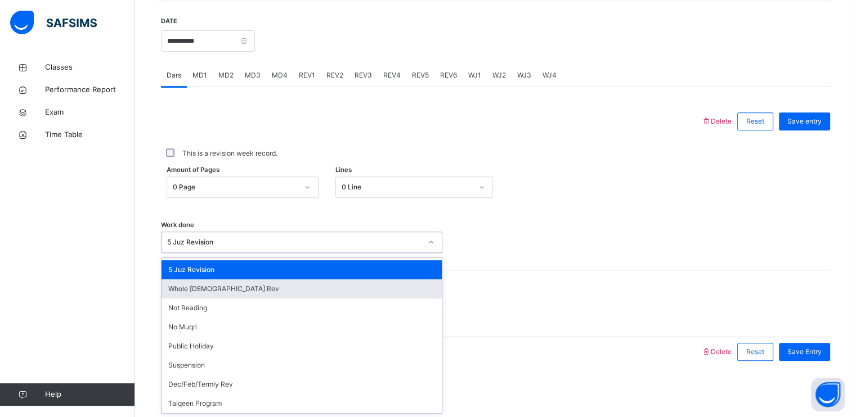
click at [239, 293] on div "Whole [DEMOGRAPHIC_DATA] Rev" at bounding box center [301, 289] width 280 height 19
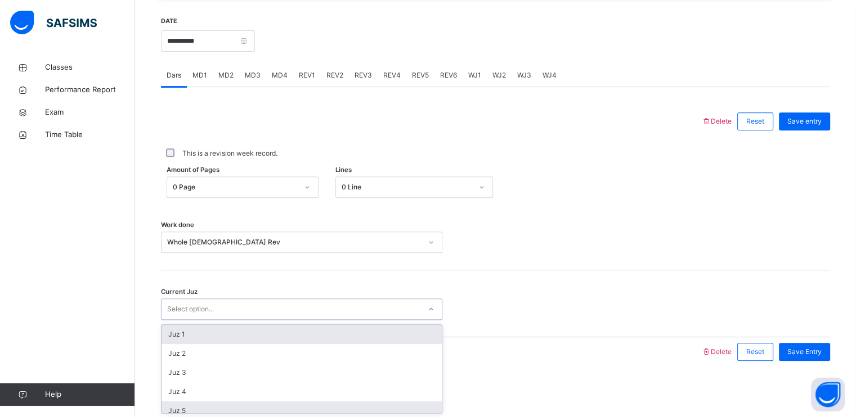
click at [194, 408] on div "Juz 5" at bounding box center [301, 411] width 280 height 19
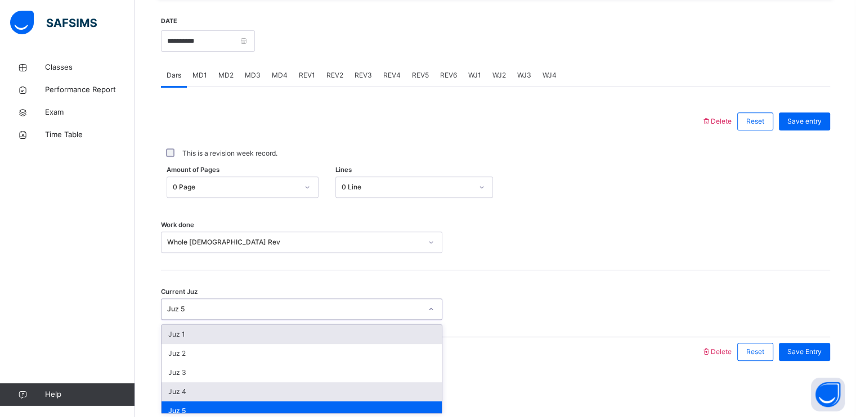
click at [208, 399] on div "Juz 4" at bounding box center [301, 392] width 280 height 19
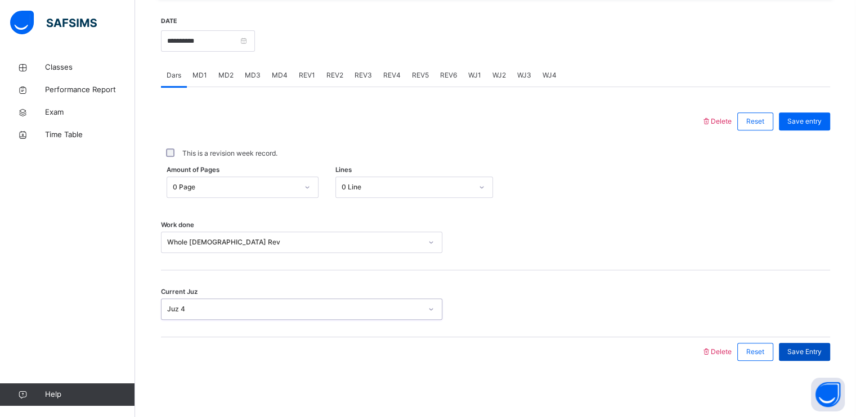
click at [821, 355] on span "Save Entry" at bounding box center [804, 352] width 34 height 10
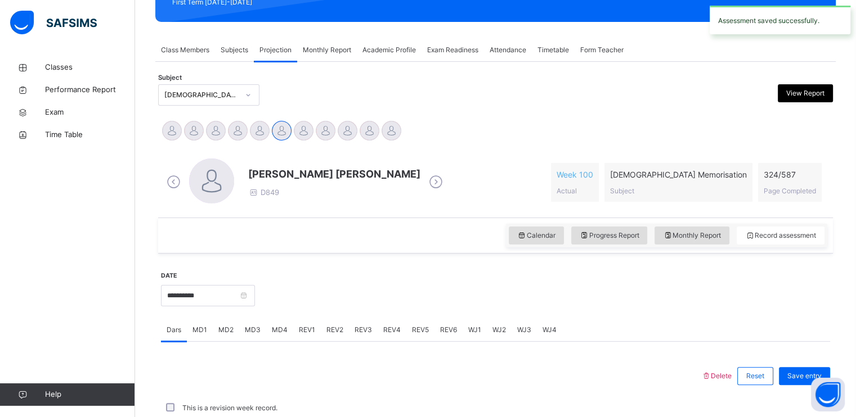
scroll to position [428, 0]
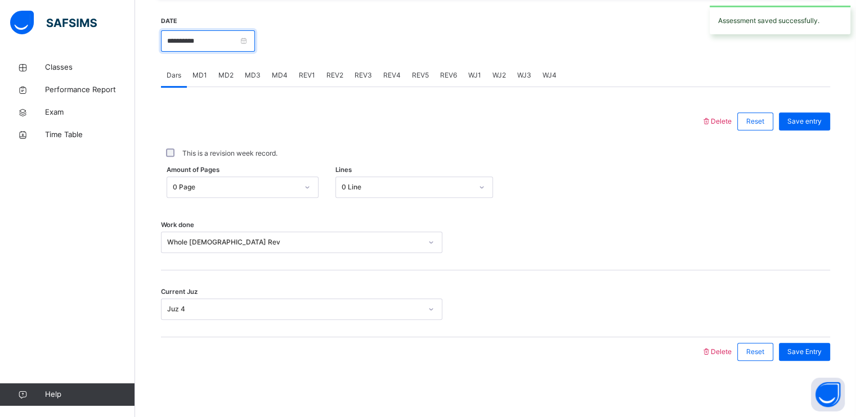
click at [252, 39] on input "**********" at bounding box center [208, 40] width 94 height 21
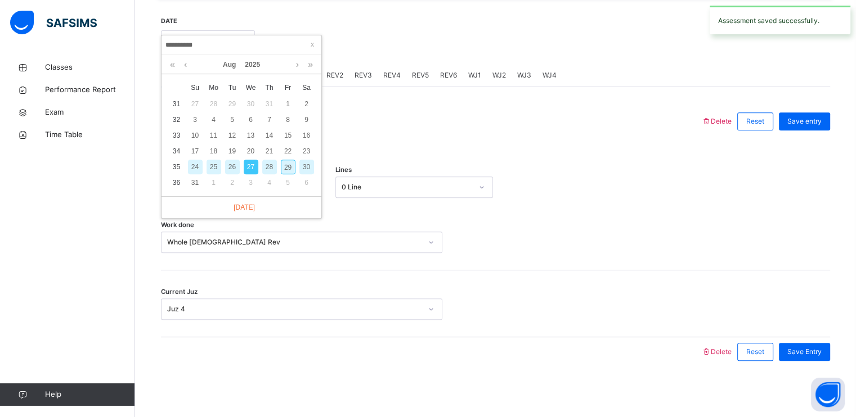
click at [271, 160] on div "28" at bounding box center [269, 167] width 15 height 15
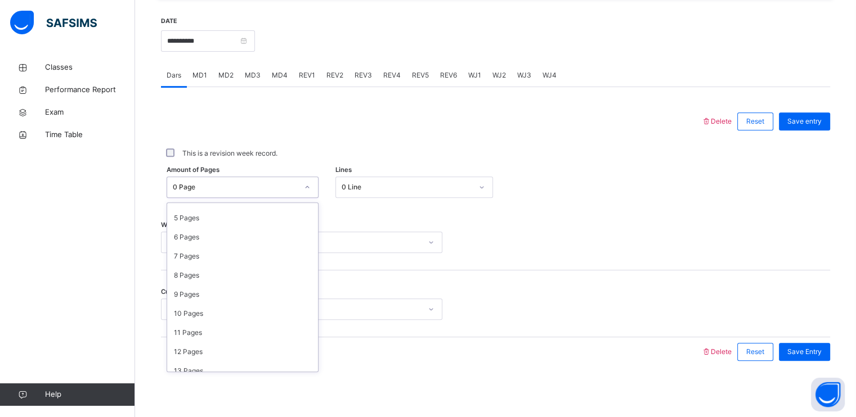
scroll to position [93, 0]
click at [205, 312] on div "10 Pages" at bounding box center [242, 310] width 151 height 19
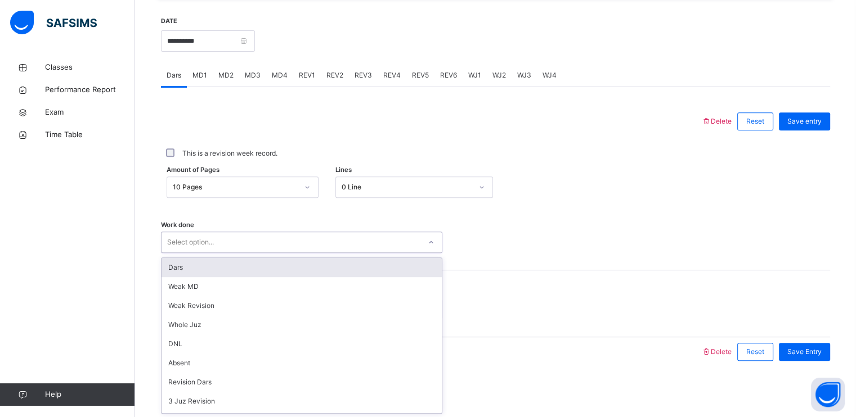
scroll to position [151, 0]
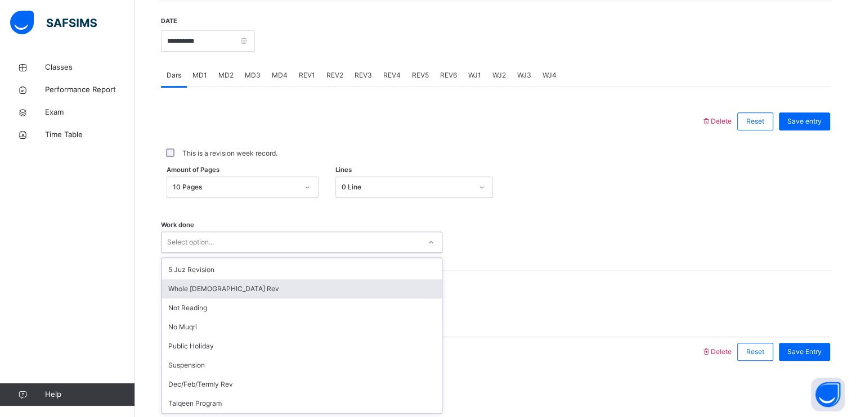
click at [223, 293] on div "Whole [DEMOGRAPHIC_DATA] Rev" at bounding box center [301, 289] width 280 height 19
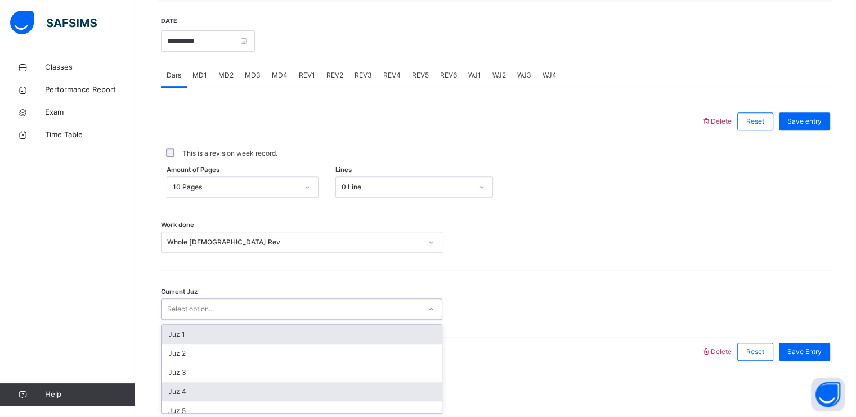
click at [196, 388] on div "Juz 4" at bounding box center [301, 392] width 280 height 19
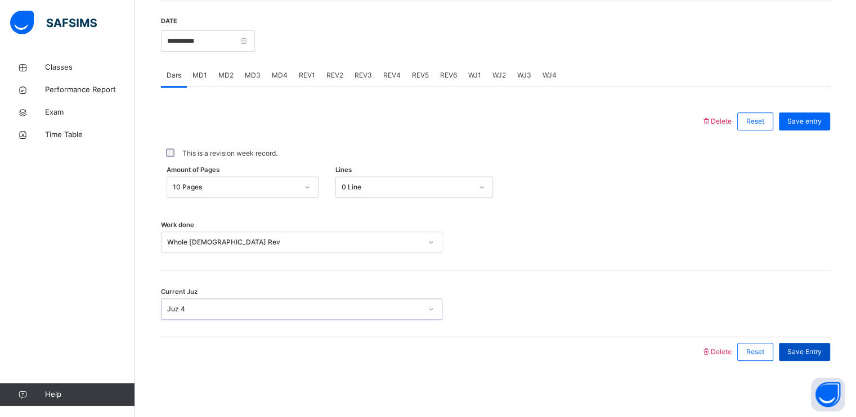
click at [820, 344] on div "Save Entry" at bounding box center [804, 352] width 51 height 18
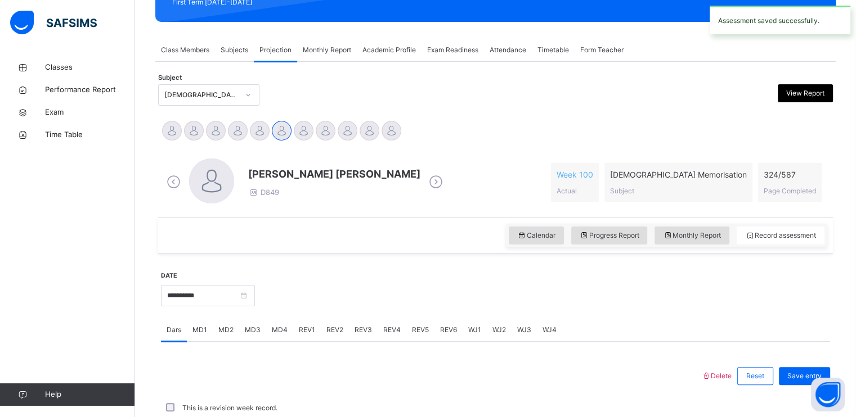
scroll to position [428, 0]
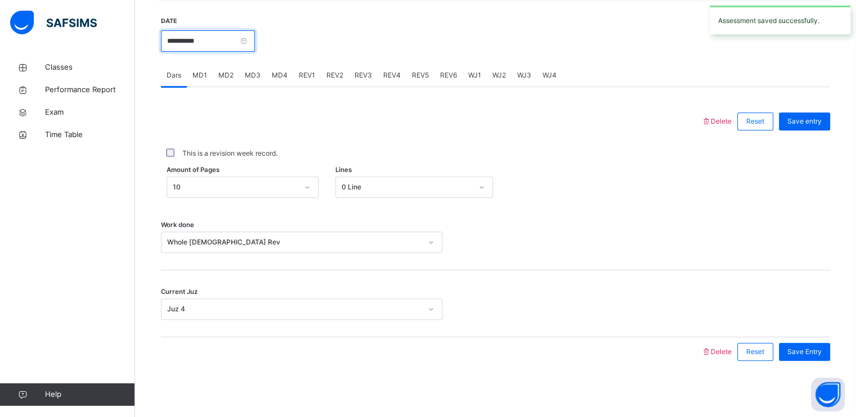
click at [229, 40] on input "**********" at bounding box center [208, 40] width 94 height 21
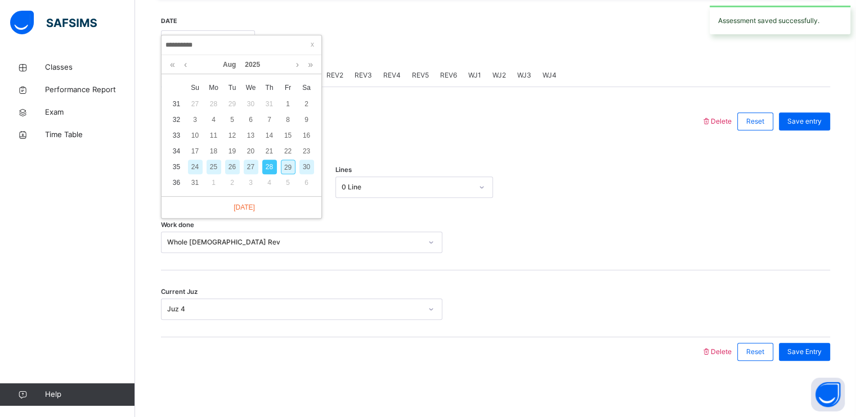
click at [289, 167] on div "29" at bounding box center [288, 167] width 15 height 15
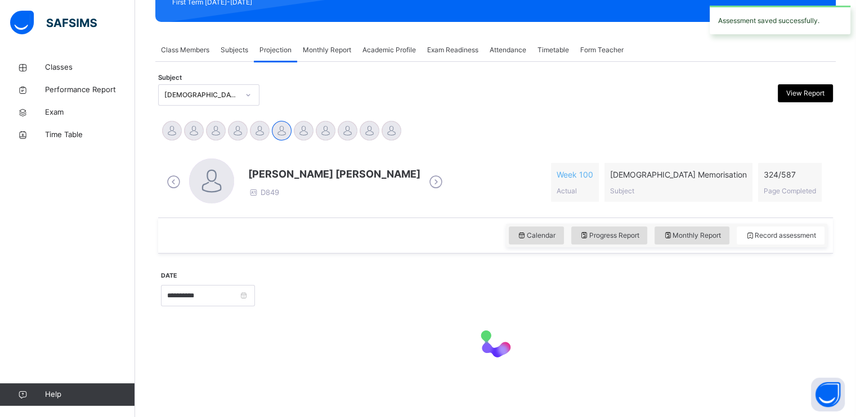
type input "**********"
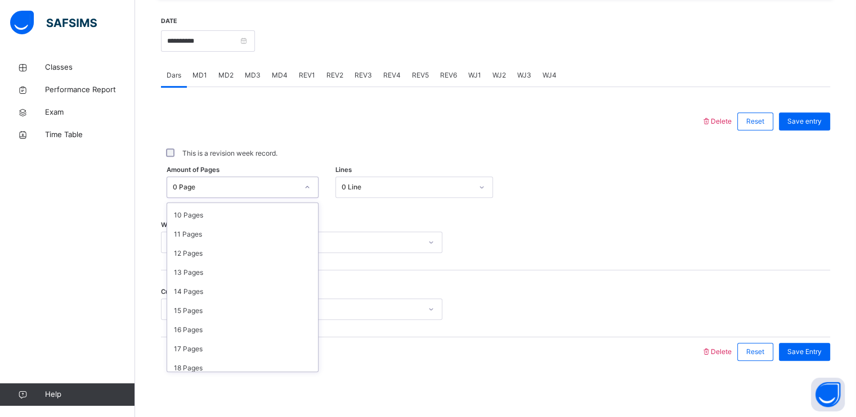
scroll to position [192, 0]
click at [230, 210] on div "10 Pages" at bounding box center [242, 212] width 151 height 19
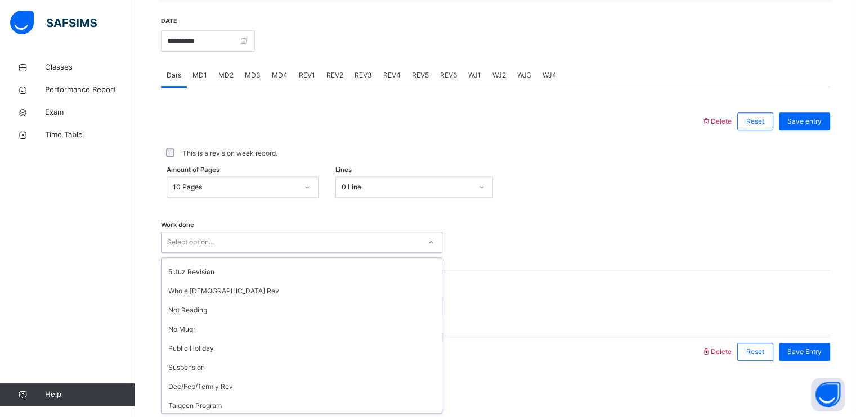
scroll to position [151, 0]
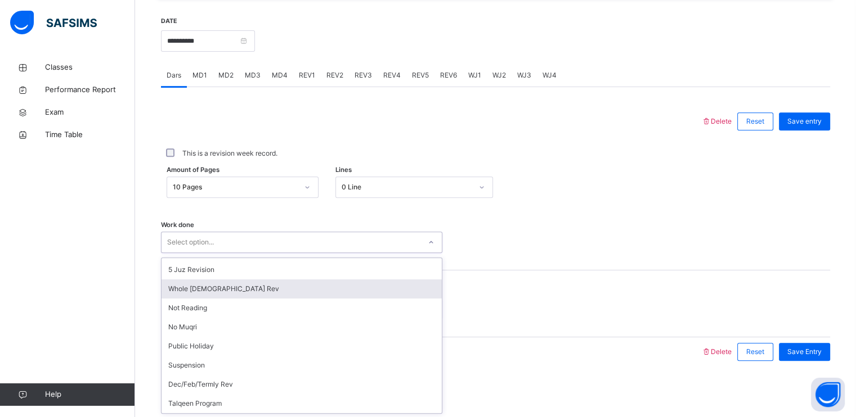
click at [248, 287] on div "Whole [DEMOGRAPHIC_DATA] Rev" at bounding box center [301, 289] width 280 height 19
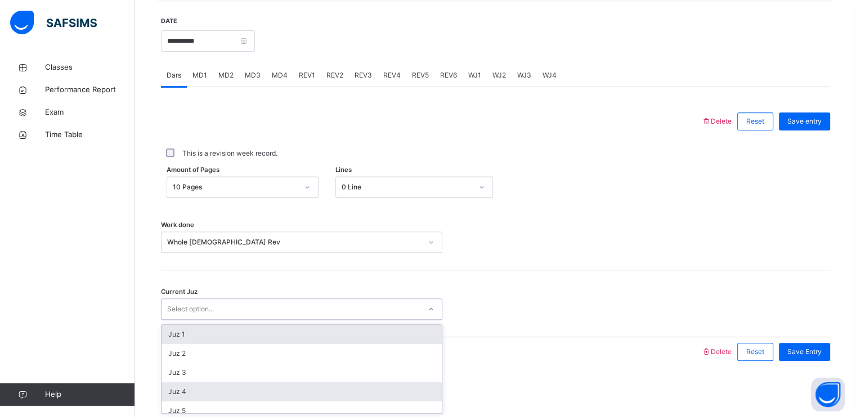
click at [214, 392] on div "Juz 4" at bounding box center [301, 392] width 280 height 19
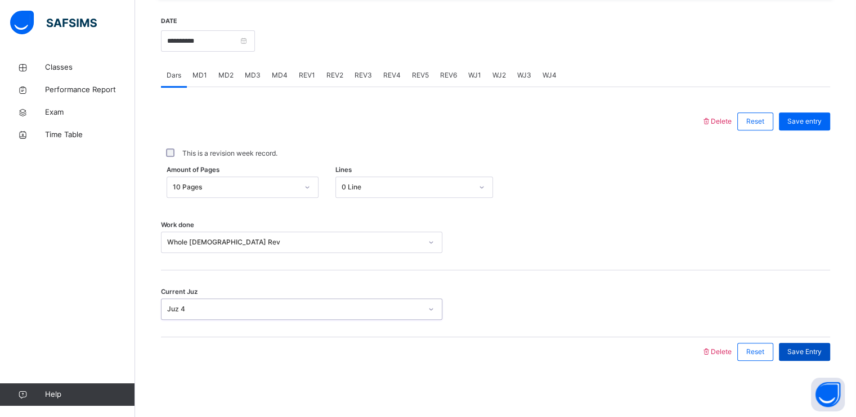
click at [808, 353] on span "Save Entry" at bounding box center [804, 352] width 34 height 10
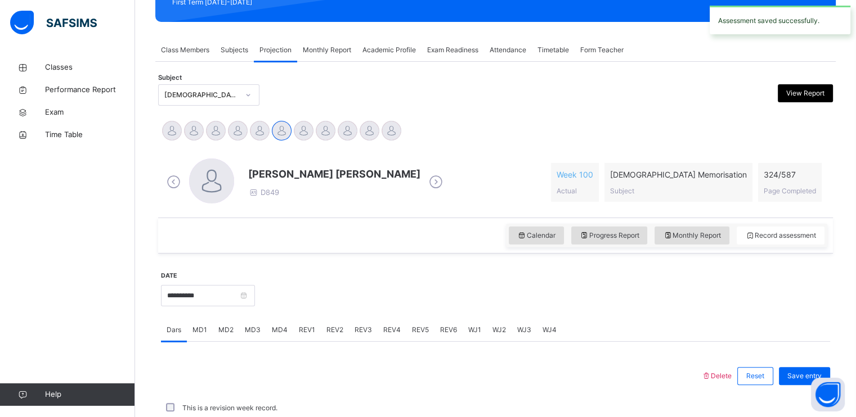
scroll to position [428, 0]
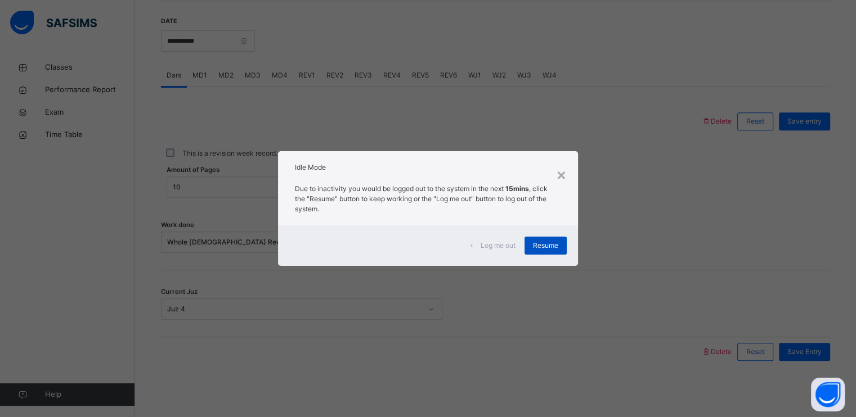
click at [542, 241] on span "Resume" at bounding box center [545, 246] width 25 height 10
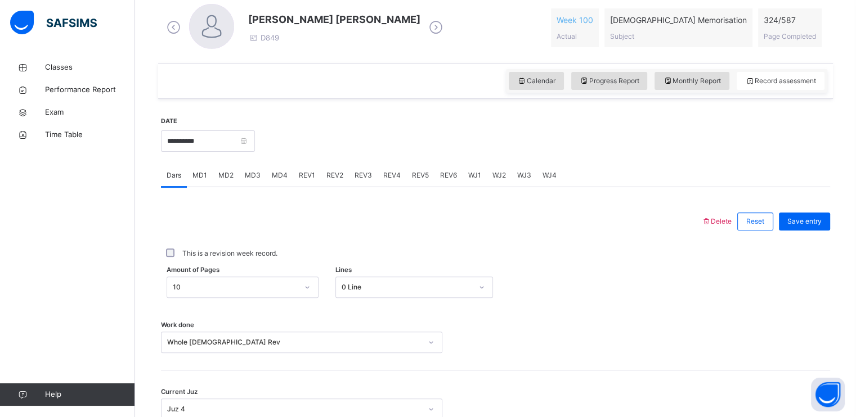
scroll to position [331, 0]
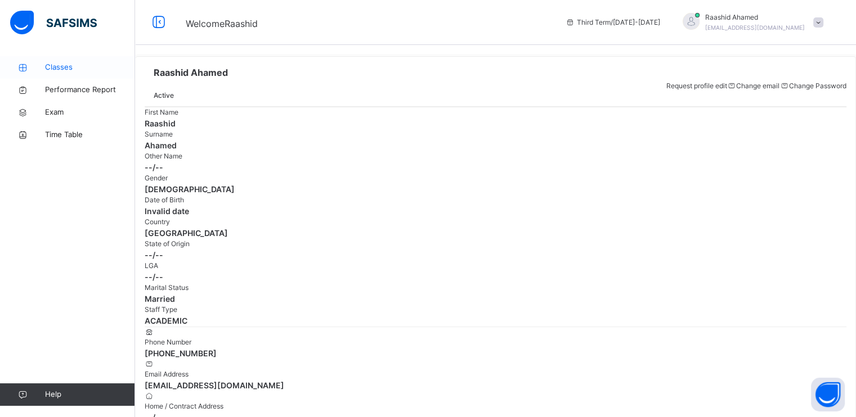
click at [66, 70] on span "Classes" at bounding box center [90, 67] width 90 height 11
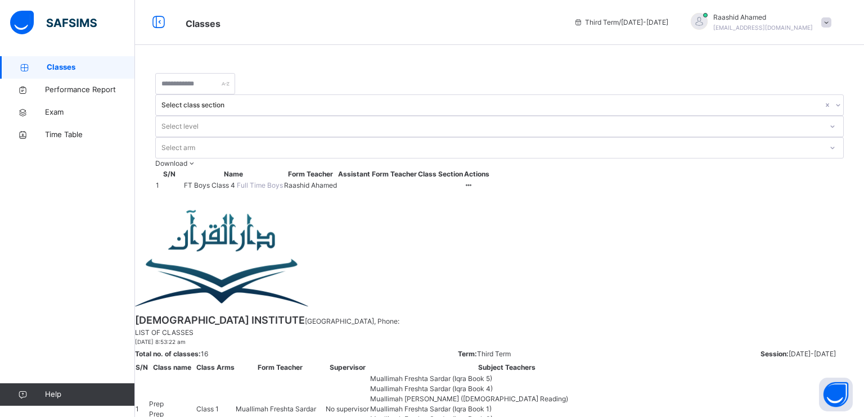
click at [209, 181] on span "FT Boys Class 4" at bounding box center [210, 185] width 53 height 8
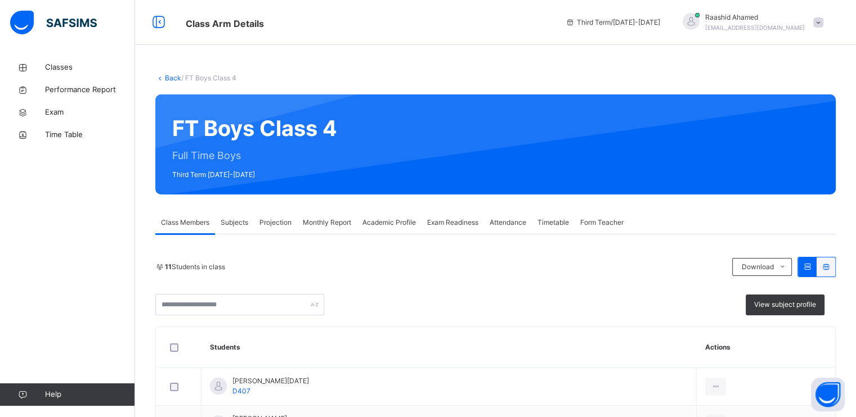
click at [327, 223] on span "Monthly Report" at bounding box center [327, 223] width 48 height 10
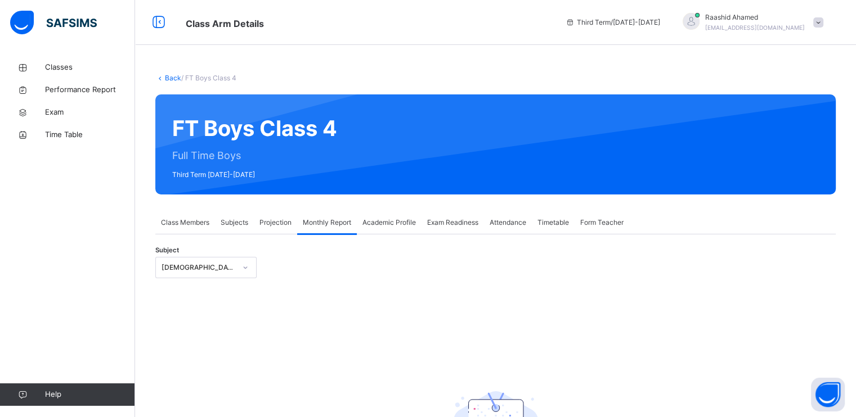
click at [385, 232] on div "Academic Profile" at bounding box center [389, 223] width 65 height 23
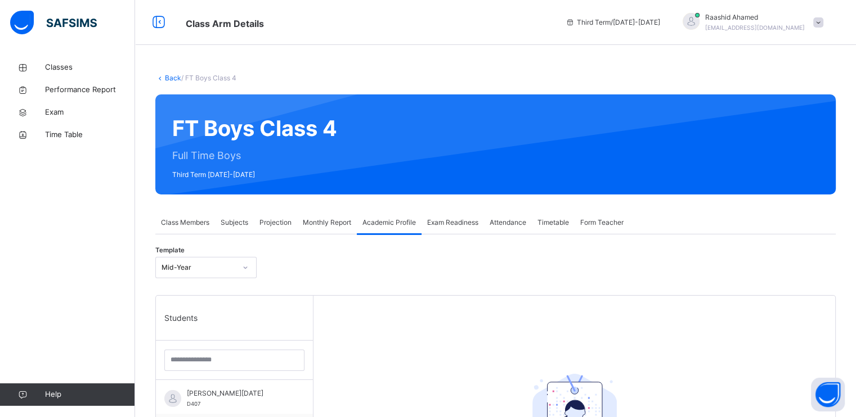
click at [257, 230] on div "Projection" at bounding box center [275, 223] width 43 height 23
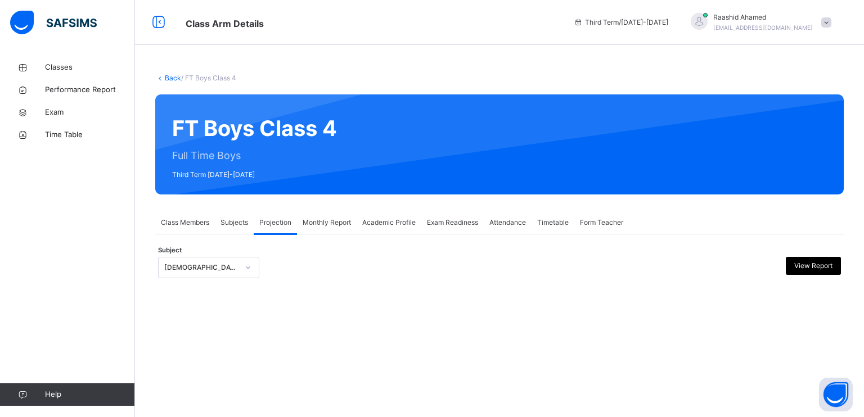
drag, startPoint x: 209, startPoint y: 271, endPoint x: 207, endPoint y: 280, distance: 8.7
click at [209, 270] on div "[DEMOGRAPHIC_DATA] Reading" at bounding box center [201, 268] width 74 height 10
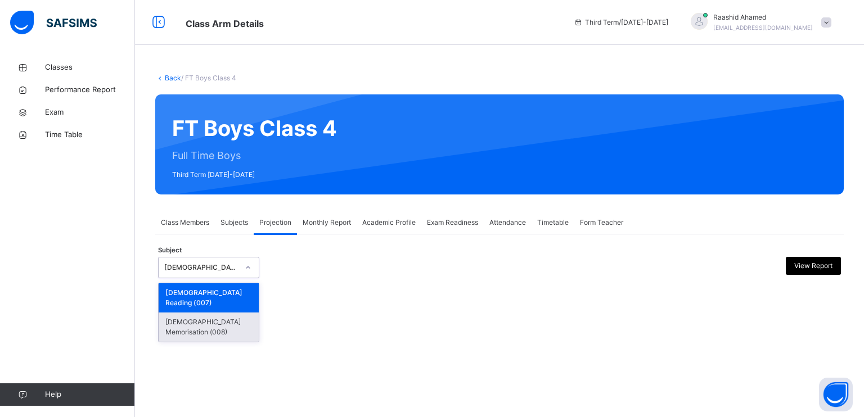
drag, startPoint x: 195, startPoint y: 343, endPoint x: 201, endPoint y: 302, distance: 41.5
click at [195, 340] on div "Back / FT Boys Class 4 FT Boys Class 4 Full Time Boys Third Term [DATE]-[DATE] …" at bounding box center [499, 208] width 729 height 417
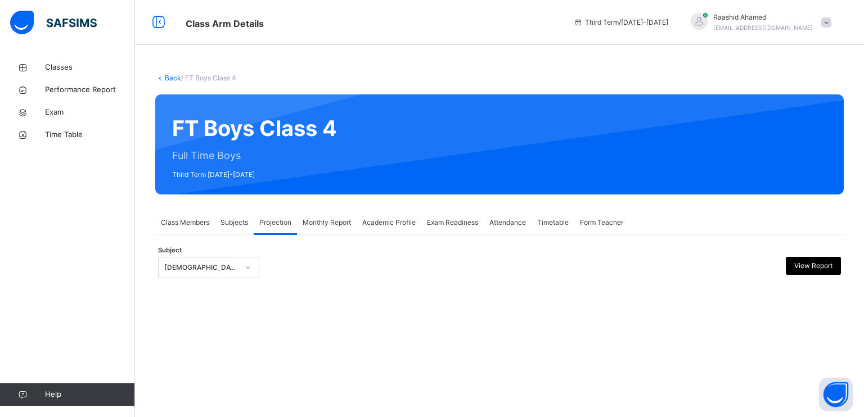
click at [202, 304] on div "Back / FT Boys Class 4 FT Boys Class 4 Full Time Boys Third Term [DATE]-[DATE] …" at bounding box center [499, 187] width 729 height 262
click at [207, 271] on div "[DEMOGRAPHIC_DATA] Reading" at bounding box center [198, 267] width 79 height 17
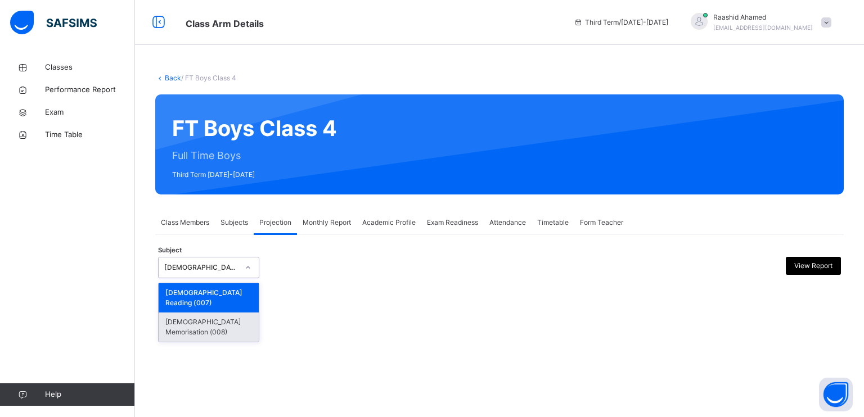
click at [196, 313] on div "[DEMOGRAPHIC_DATA] Memorisation (008)" at bounding box center [209, 327] width 100 height 29
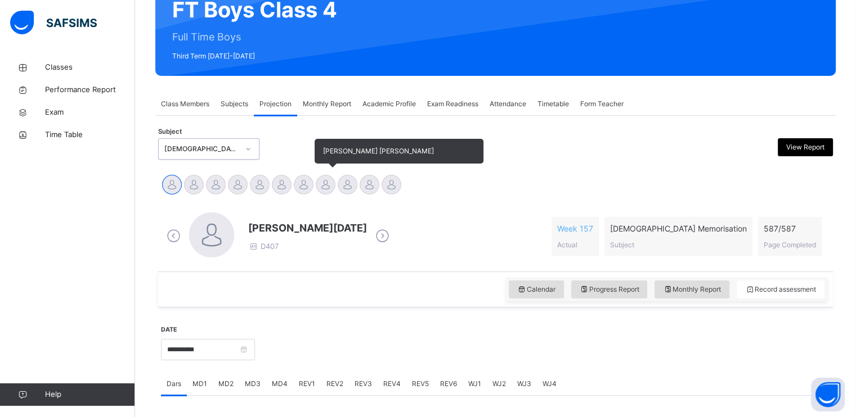
click at [322, 188] on div at bounding box center [326, 185] width 20 height 20
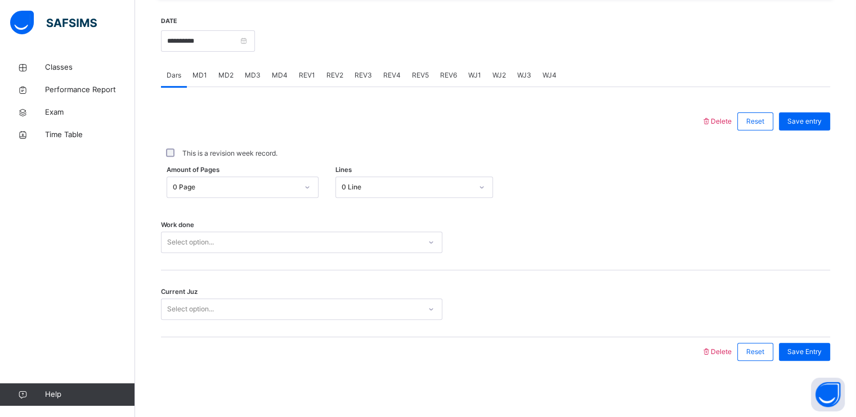
scroll to position [428, 0]
click at [236, 246] on div "Select option..." at bounding box center [290, 242] width 259 height 17
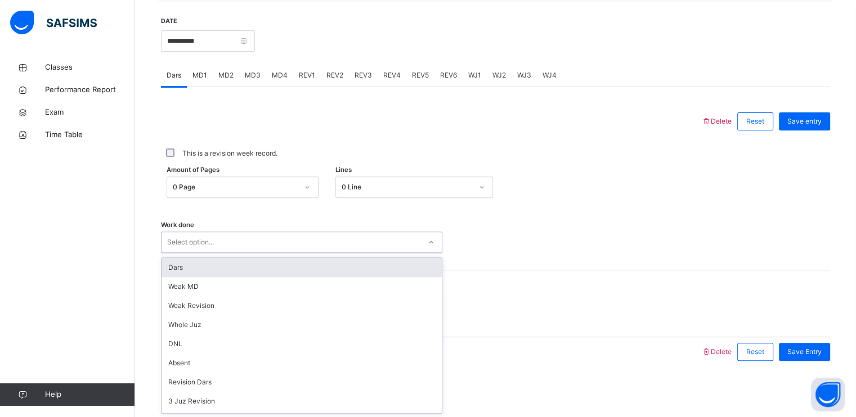
type input "*"
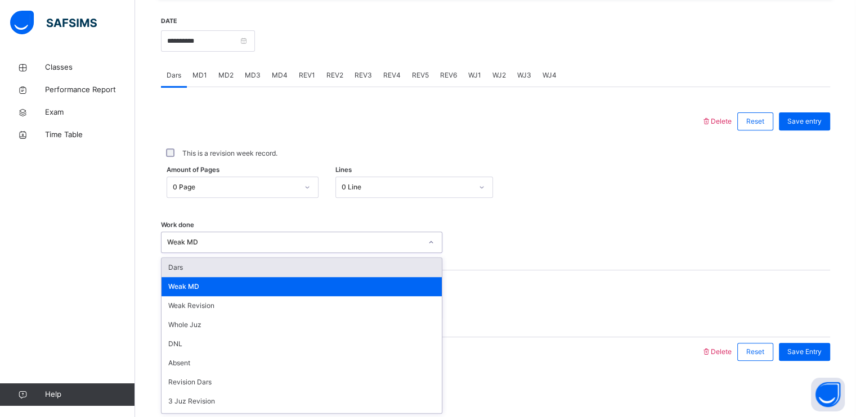
click at [233, 244] on div "Weak MD" at bounding box center [294, 242] width 254 height 10
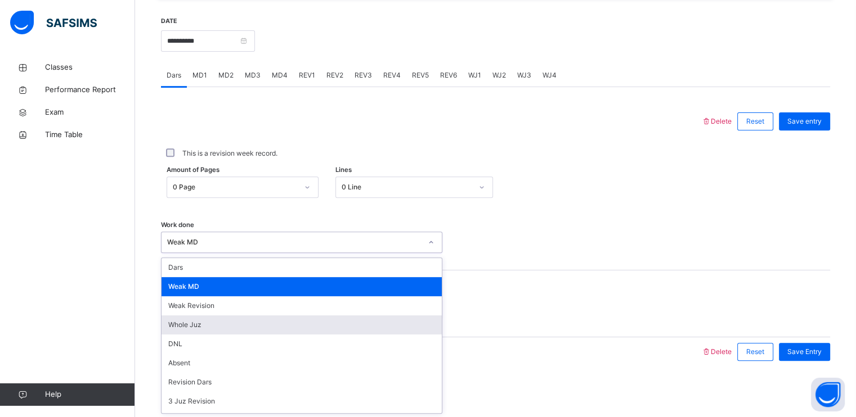
click at [229, 318] on div "Whole Juz" at bounding box center [301, 325] width 280 height 19
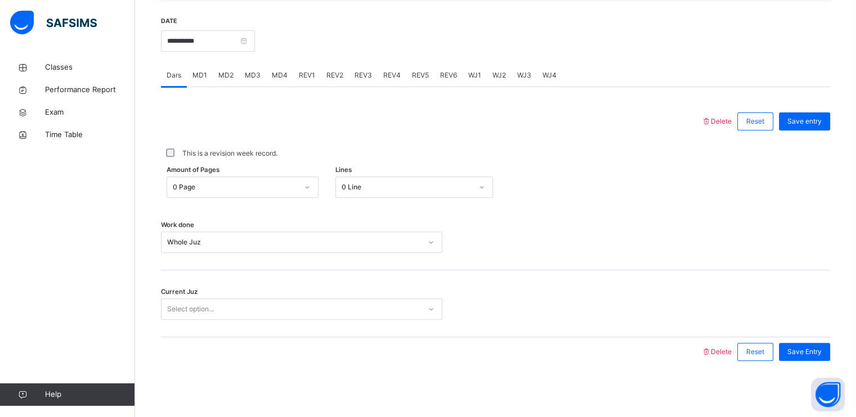
drag, startPoint x: 203, startPoint y: 293, endPoint x: 205, endPoint y: 299, distance: 7.1
click at [205, 297] on div "Current Juz Select option..." at bounding box center [495, 304] width 669 height 67
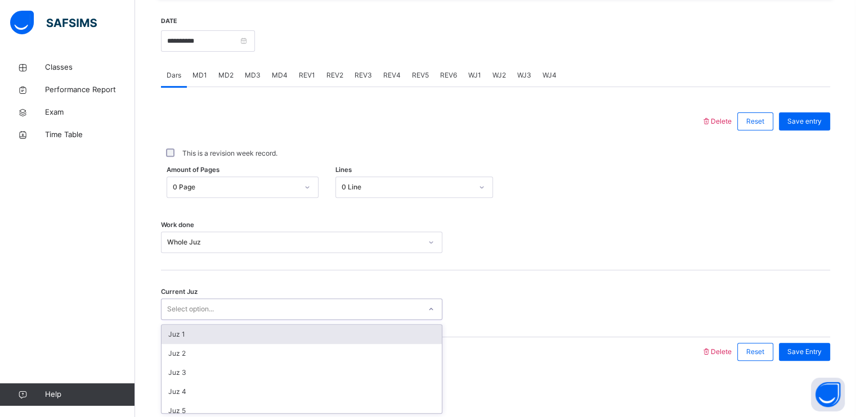
click at [206, 304] on div "Select option..." at bounding box center [190, 309] width 47 height 21
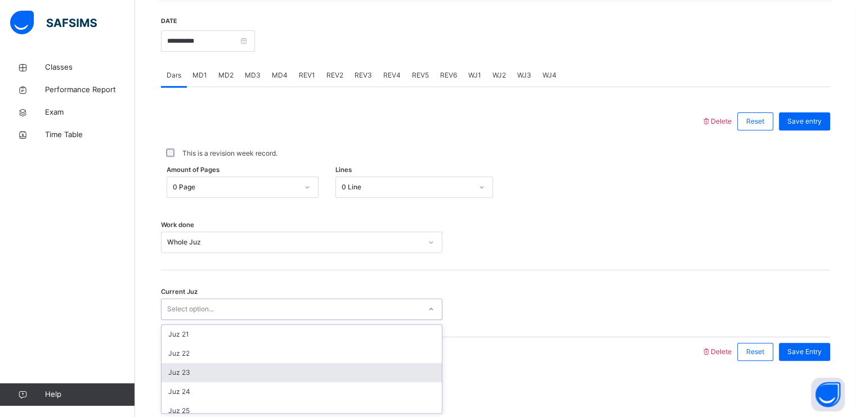
scroll to position [429, 0]
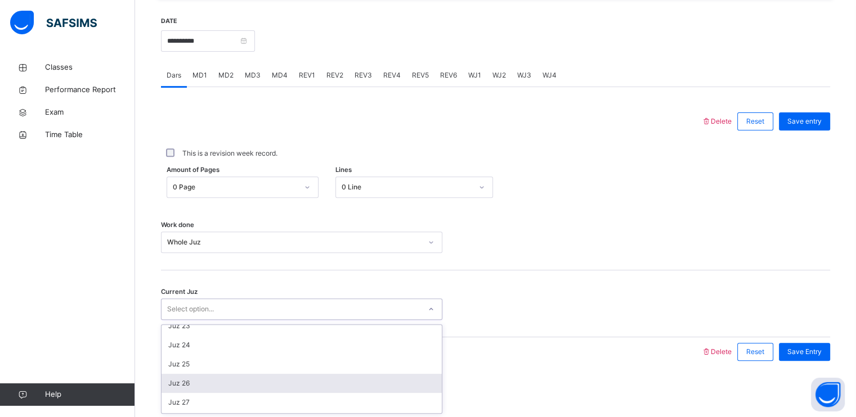
click at [197, 383] on div "Juz 26" at bounding box center [301, 383] width 280 height 19
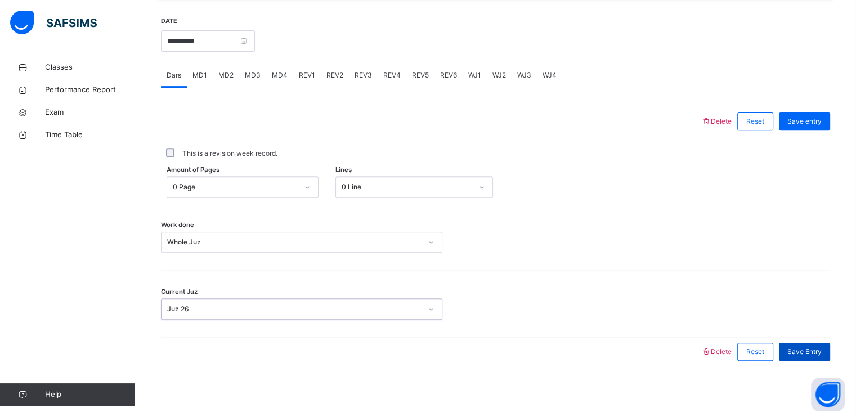
click at [805, 352] on span "Save Entry" at bounding box center [804, 352] width 34 height 10
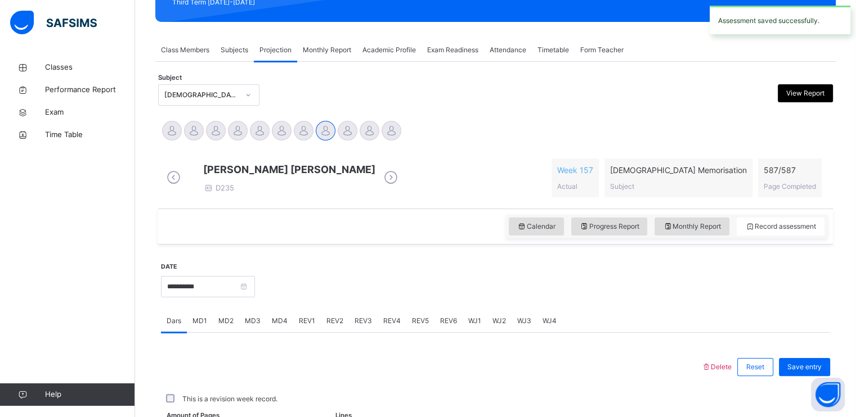
scroll to position [428, 0]
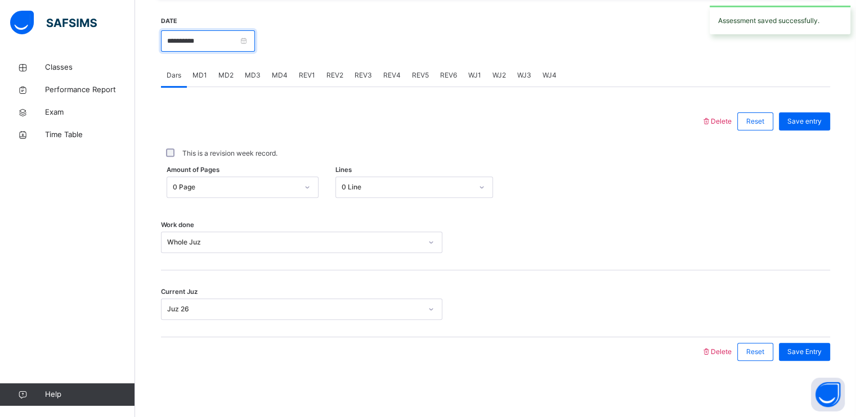
click at [241, 45] on input "**********" at bounding box center [208, 40] width 94 height 21
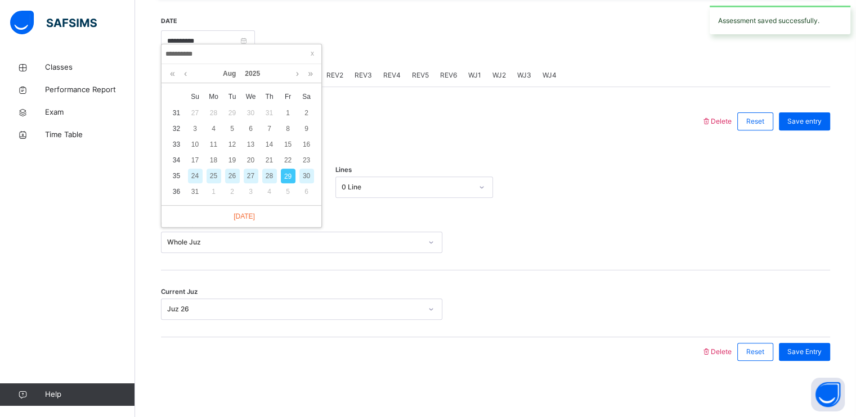
click at [271, 169] on div "28" at bounding box center [269, 176] width 15 height 15
type input "**********"
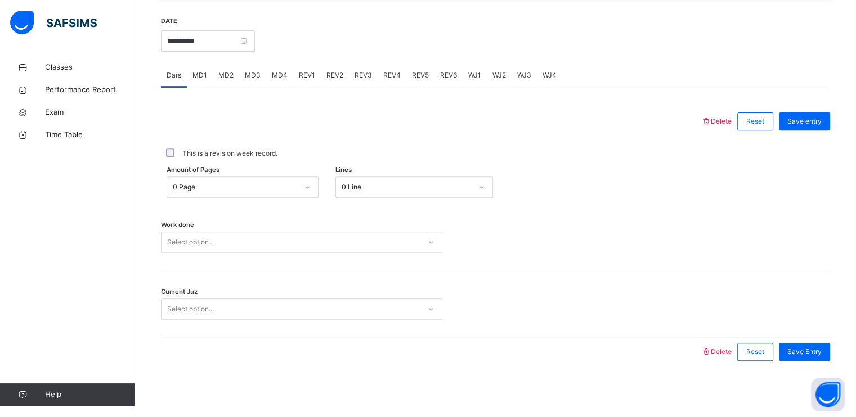
click at [254, 248] on div "Select option..." at bounding box center [290, 242] width 259 height 17
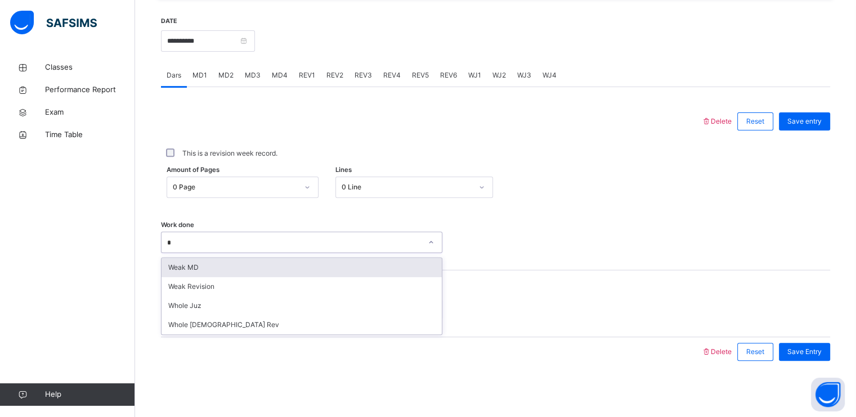
type input "**"
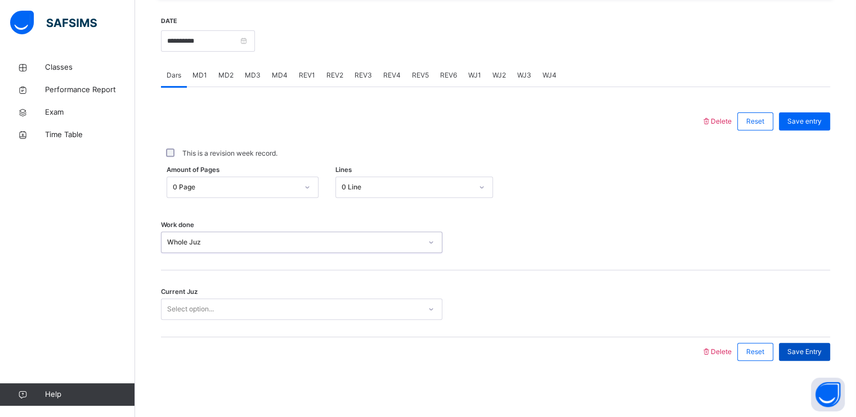
click at [800, 348] on span "Save Entry" at bounding box center [804, 352] width 34 height 10
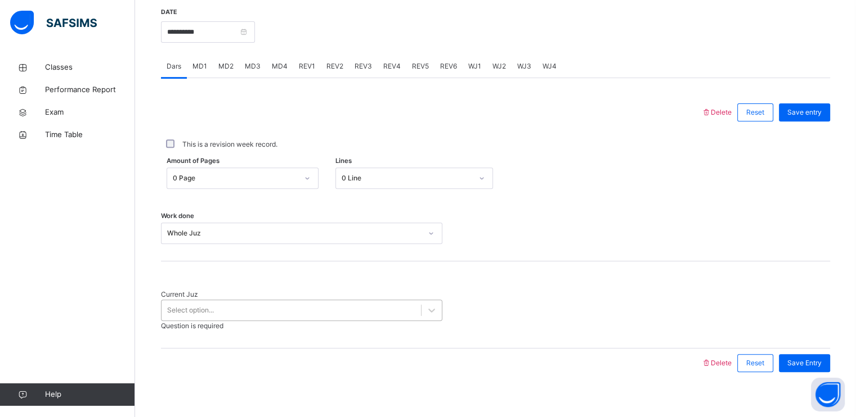
click at [297, 317] on div "Select option..." at bounding box center [290, 310] width 259 height 17
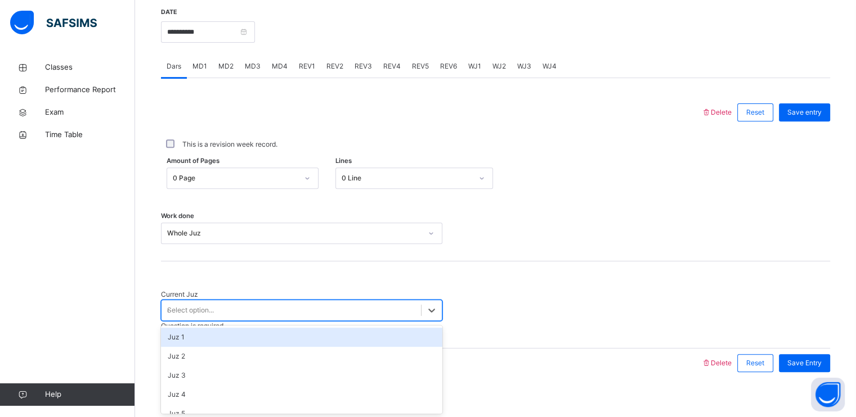
type input "**"
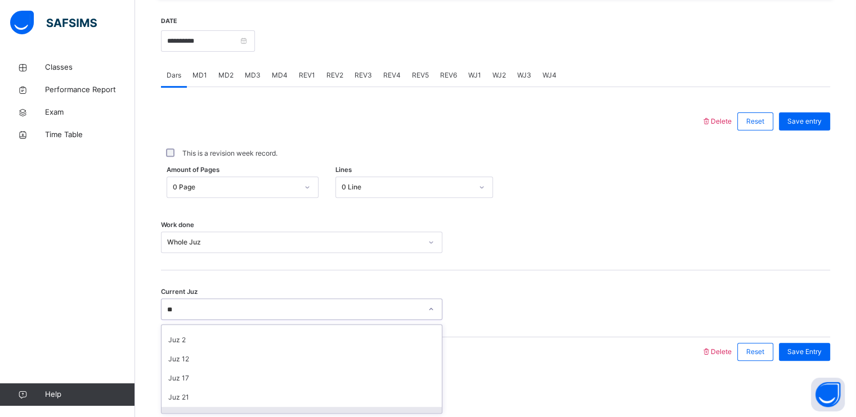
scroll to position [26, 0]
click at [817, 344] on div "Save Entry" at bounding box center [804, 352] width 51 height 18
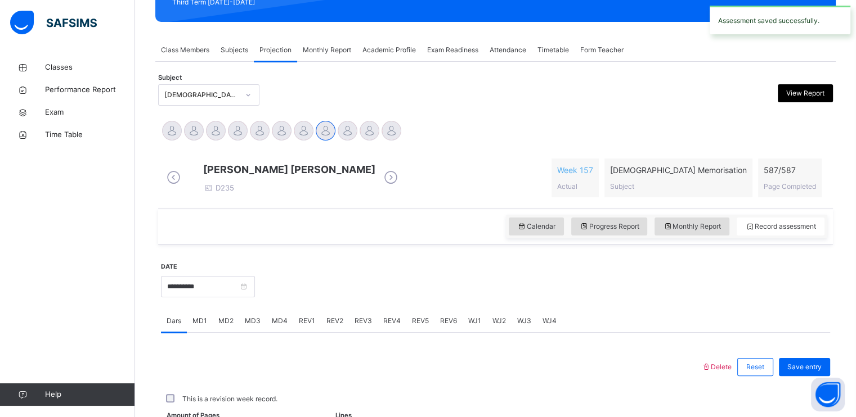
scroll to position [428, 0]
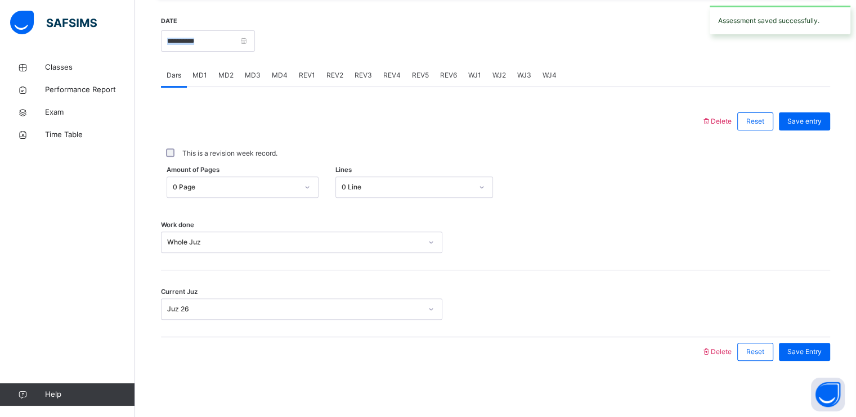
drag, startPoint x: 201, startPoint y: 54, endPoint x: 200, endPoint y: 48, distance: 6.3
click at [200, 48] on div "**********" at bounding box center [208, 40] width 94 height 48
click at [200, 46] on input "**********" at bounding box center [208, 40] width 94 height 21
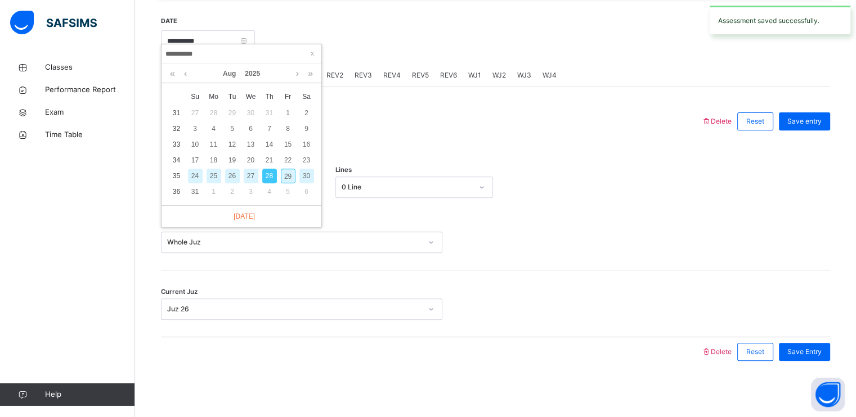
click at [254, 169] on div "27" at bounding box center [251, 176] width 15 height 15
type input "**********"
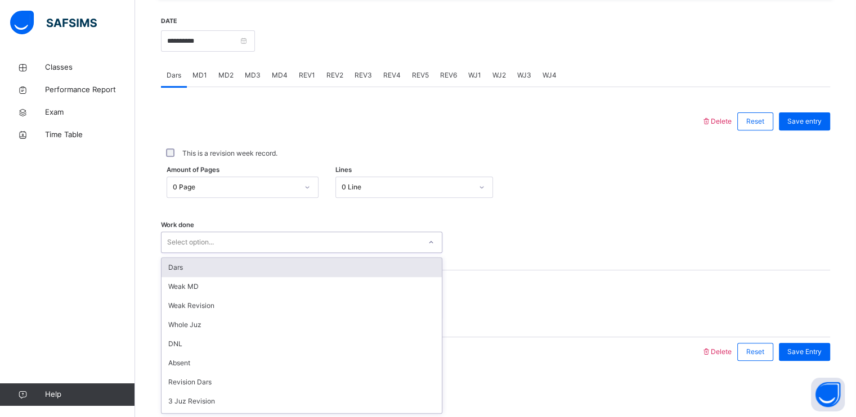
click at [191, 237] on div "Select option..." at bounding box center [190, 242] width 47 height 21
type input "**"
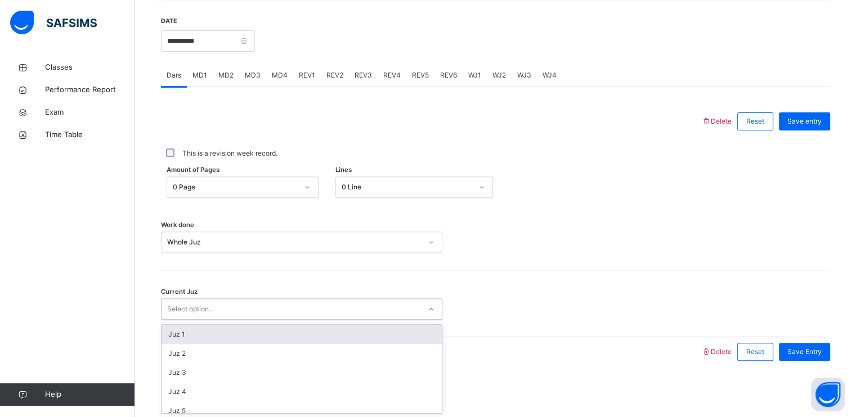
click at [202, 312] on div "Select option..." at bounding box center [190, 309] width 47 height 21
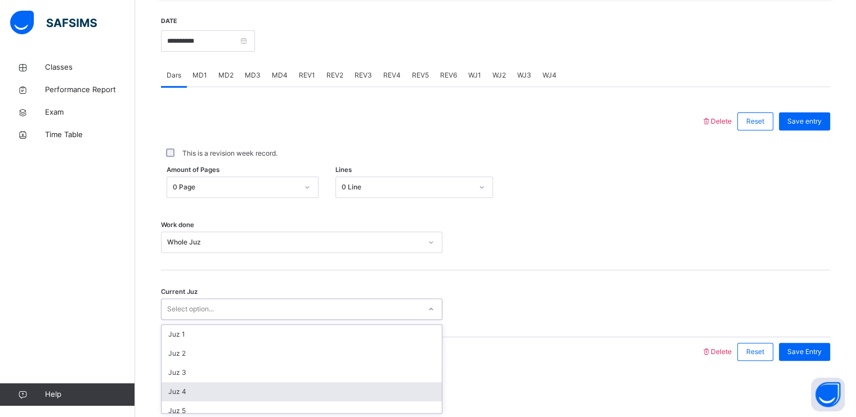
scroll to position [486, 0]
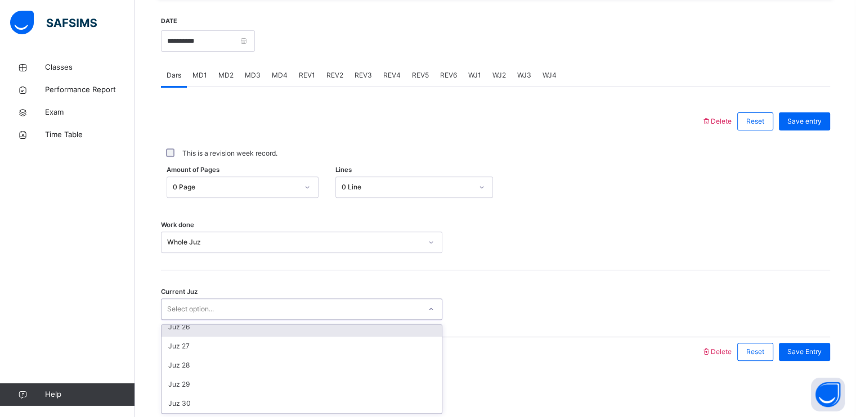
click at [201, 328] on div "Juz 26" at bounding box center [301, 327] width 280 height 19
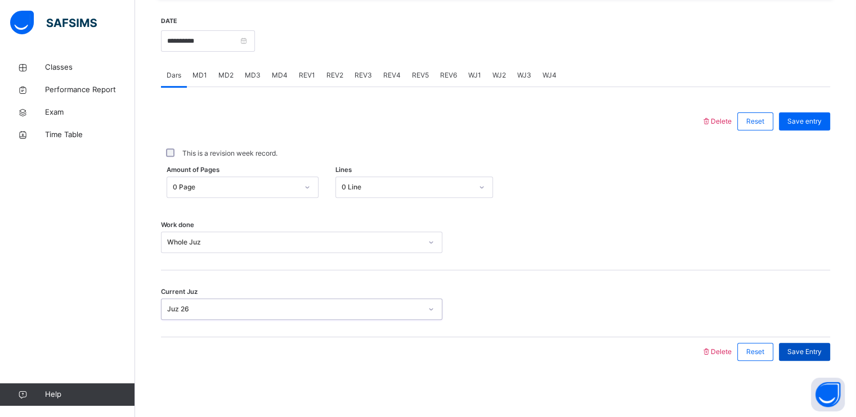
click at [815, 349] on span "Save Entry" at bounding box center [804, 352] width 34 height 10
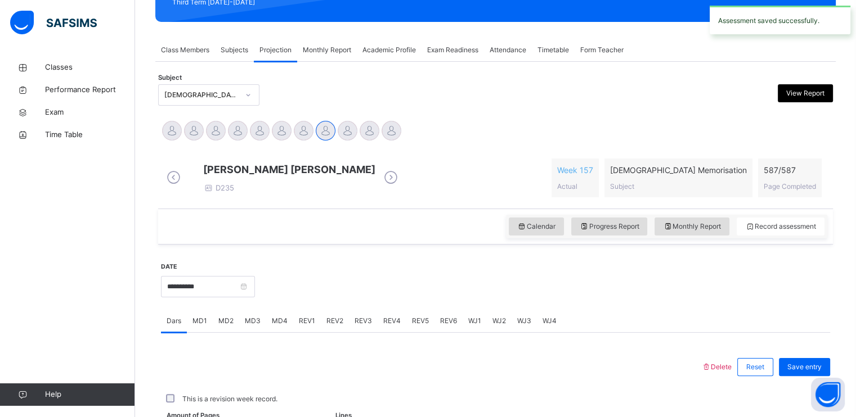
scroll to position [428, 0]
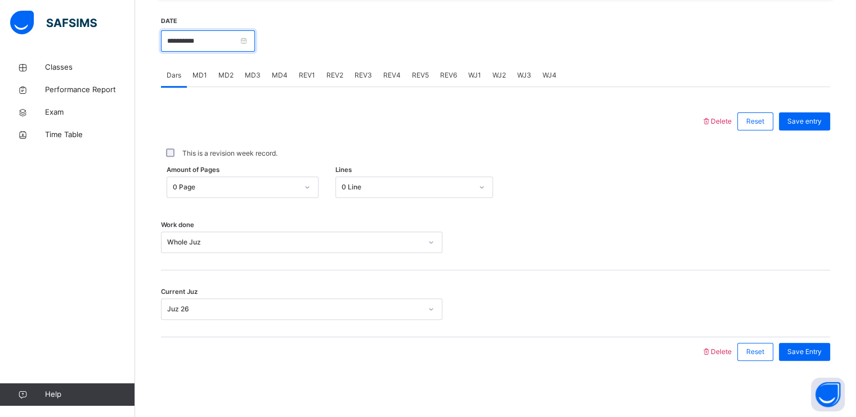
click at [218, 39] on input "**********" at bounding box center [208, 40] width 94 height 21
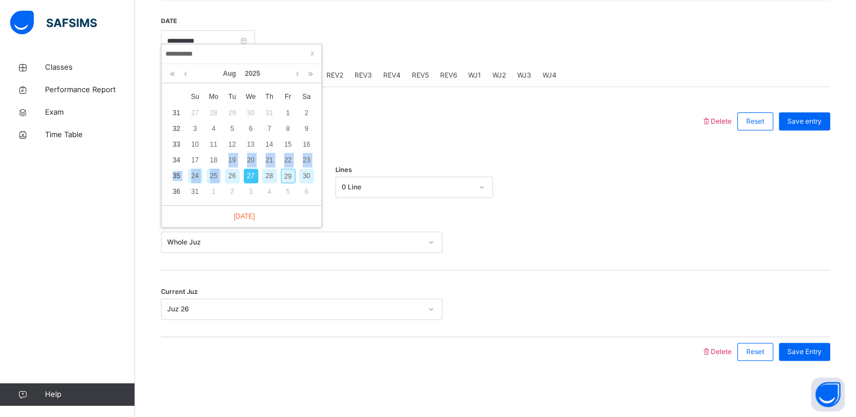
click at [228, 160] on tbody "31 27 28 29 30 31 1 2 32 3 4 5 6 7 8 9 33 10 11 12 13 14 15 16 34 17 18 19 20 2…" at bounding box center [241, 152] width 149 height 95
drag, startPoint x: 228, startPoint y: 160, endPoint x: 231, endPoint y: 168, distance: 8.7
click at [231, 169] on div "26" at bounding box center [232, 176] width 15 height 15
type input "**********"
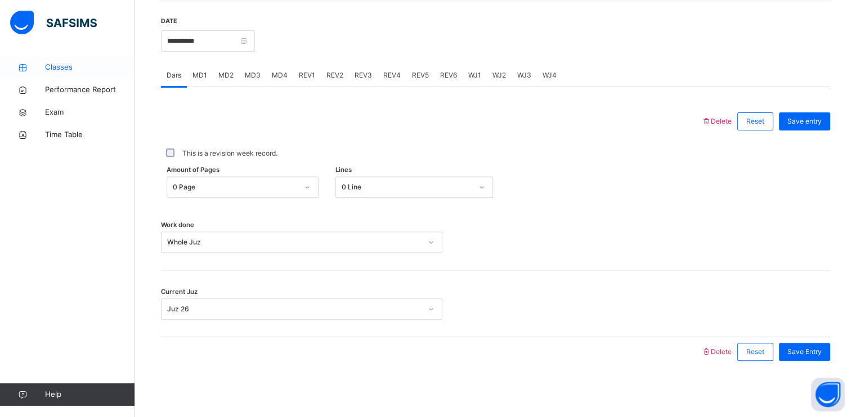
click at [60, 66] on span "Classes" at bounding box center [90, 67] width 90 height 11
